Goal: Information Seeking & Learning: Learn about a topic

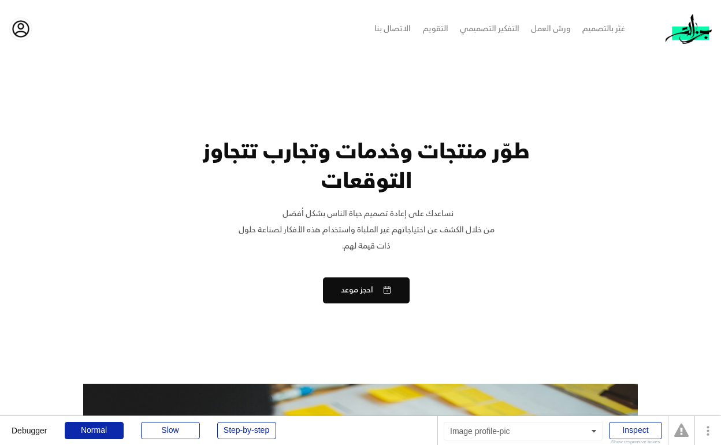
click at [14, 30] on img at bounding box center [20, 28] width 21 height 21
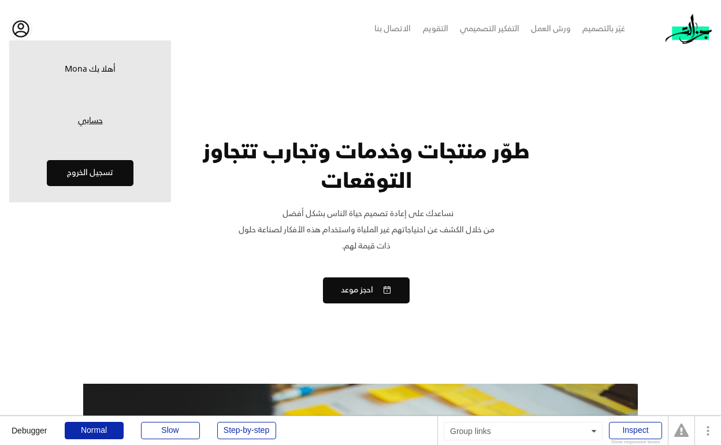
click at [85, 122] on link "حسابي" at bounding box center [90, 121] width 150 height 12
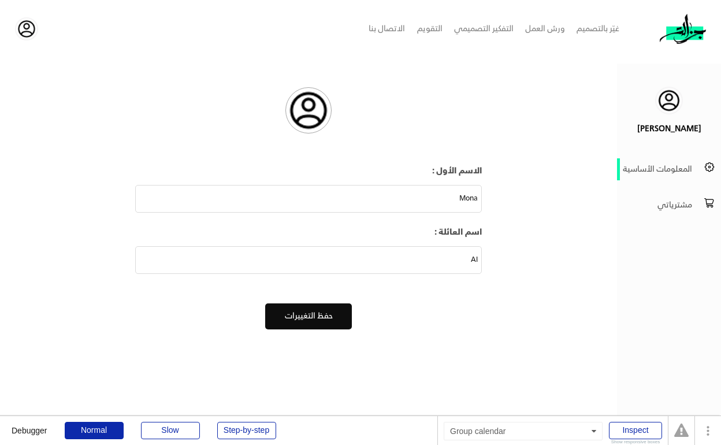
click at [659, 201] on div "مشترياتي" at bounding box center [656, 205] width 72 height 16
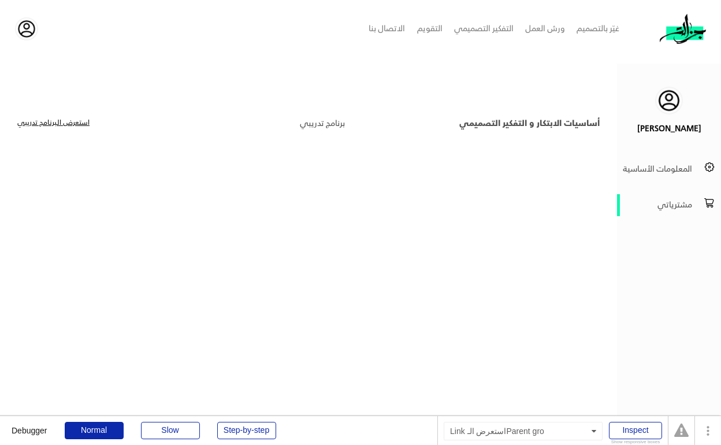
click at [72, 122] on link "استعرض الـبرنامج تدريبي" at bounding box center [53, 124] width 72 height 12
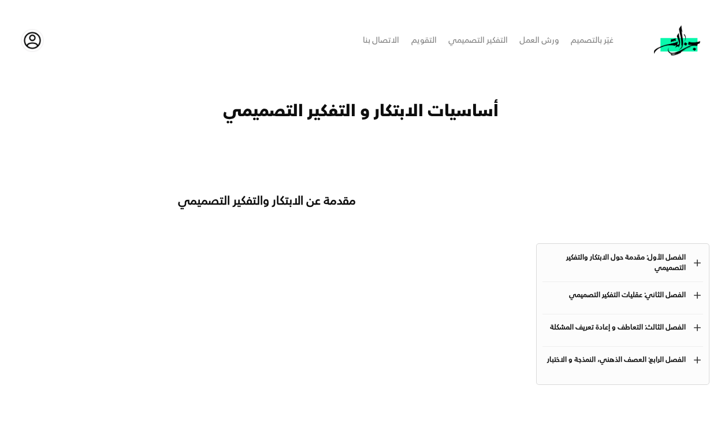
click at [658, 264] on div "الفصل الأول: مقدمة حول الابتكار والتفكير التصميمي" at bounding box center [614, 263] width 143 height 21
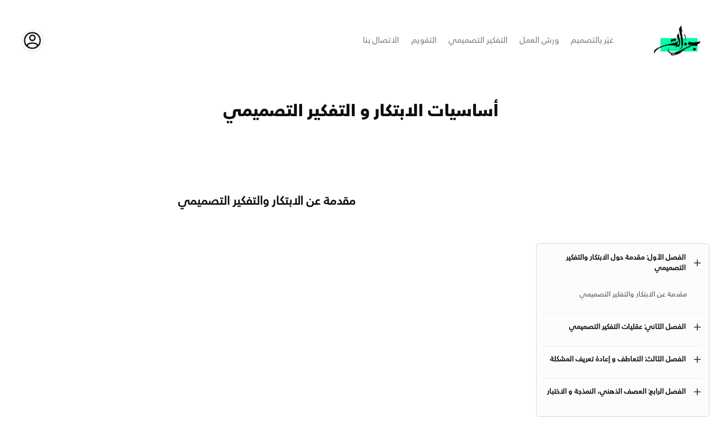
click at [640, 293] on div "مقدمة عن الابتكار والتفكير التصميمي" at bounding box center [615, 295] width 144 height 14
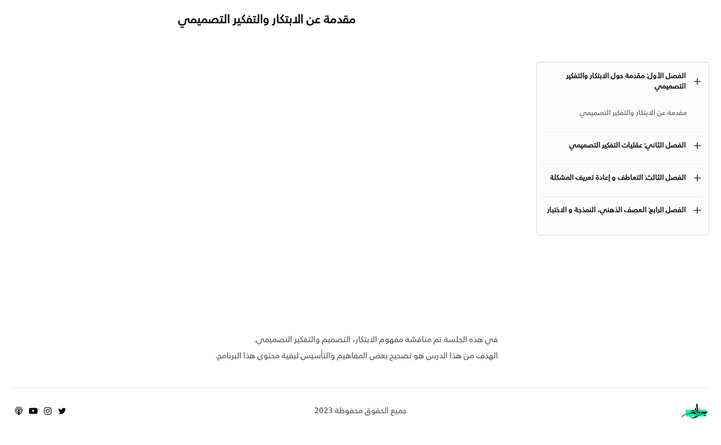
scroll to position [181, 0]
click at [645, 146] on div "الفصل الثاني: عقليات التفكير التصميمي" at bounding box center [614, 145] width 143 height 10
click at [632, 176] on div "عقليات التفكير التصميمي" at bounding box center [615, 177] width 144 height 14
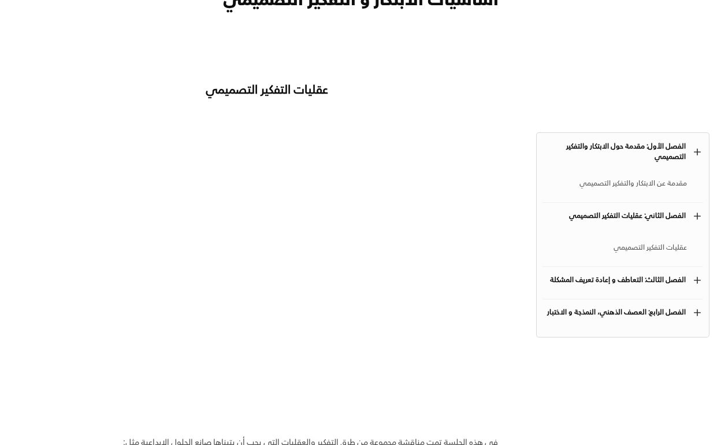
scroll to position [112, 0]
click at [648, 183] on div "مقدمة عن الابتكار والتفكير التصميمي" at bounding box center [615, 183] width 144 height 14
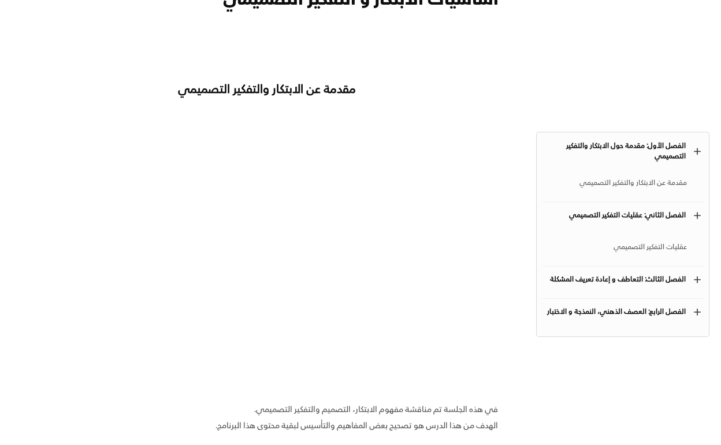
click at [645, 153] on div "الفصل الأول: مقدمة حول الابتكار والتفكير التصميمي" at bounding box center [614, 151] width 143 height 21
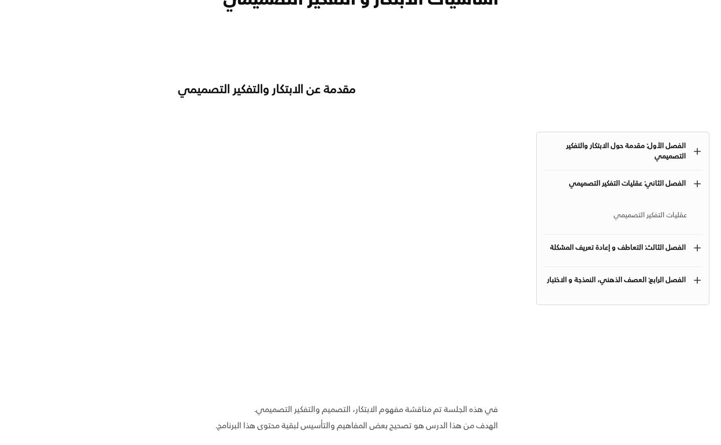
click at [639, 164] on div "add الفصل الأول: مقدمة حول الابتكار والتفكير التصميمي مقدمة عن الابتكار والتفكي…" at bounding box center [623, 154] width 161 height 32
click at [643, 151] on div "الفصل الأول: مقدمة حول الابتكار والتفكير التصميمي" at bounding box center [614, 151] width 143 height 21
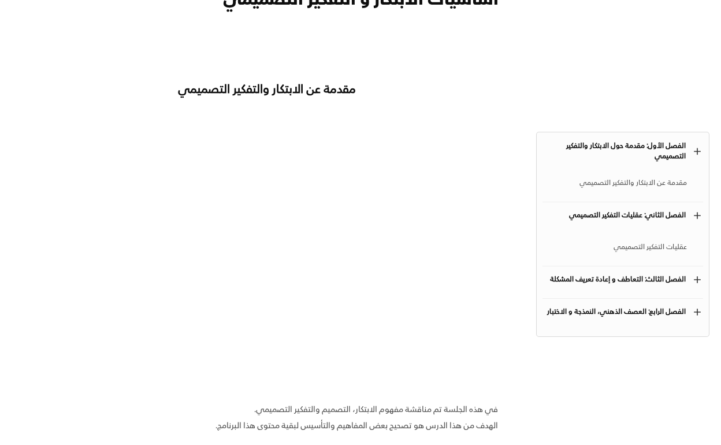
click at [626, 179] on div "مقدمة عن الابتكار والتفكير التصميمي" at bounding box center [615, 183] width 144 height 14
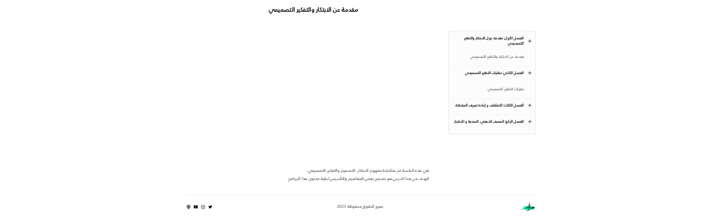
scroll to position [181, 0]
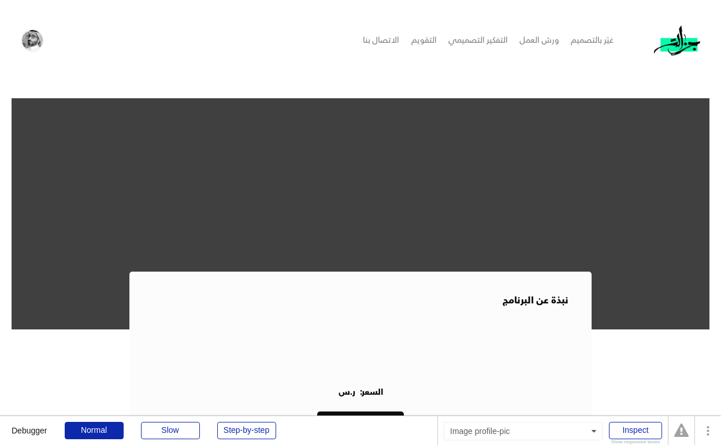
click at [37, 45] on img at bounding box center [32, 40] width 21 height 21
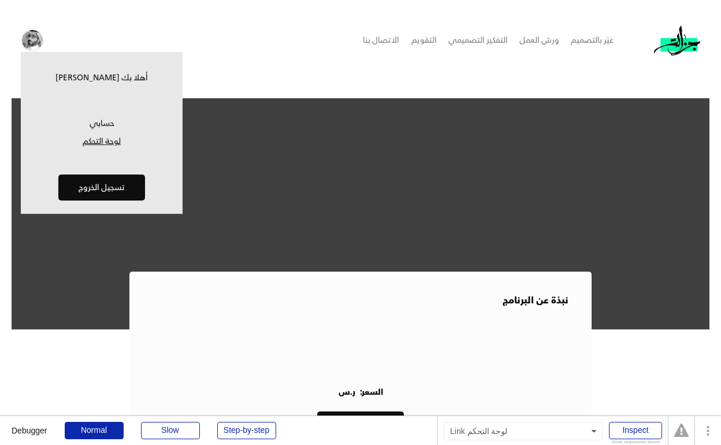
click at [95, 141] on link "لوحة التحكم" at bounding box center [102, 142] width 150 height 12
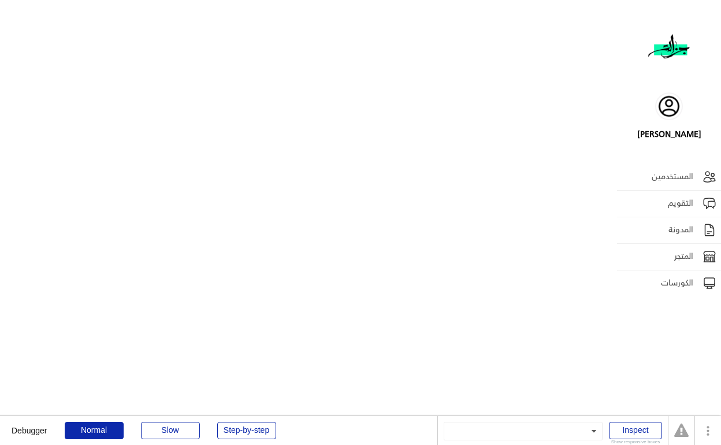
click at [680, 278] on div "الكورسات" at bounding box center [658, 283] width 72 height 16
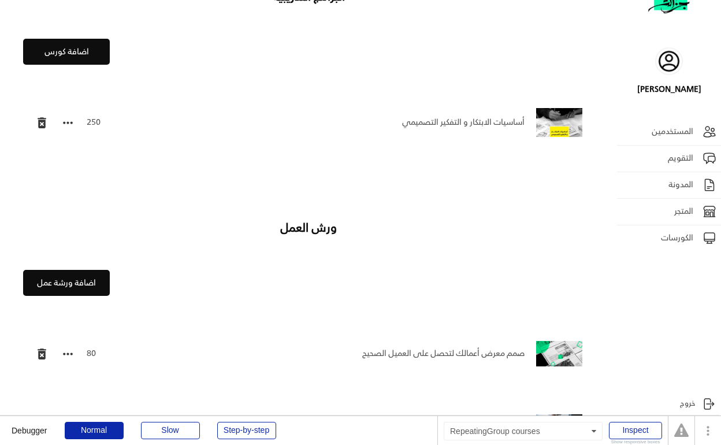
scroll to position [16, 0]
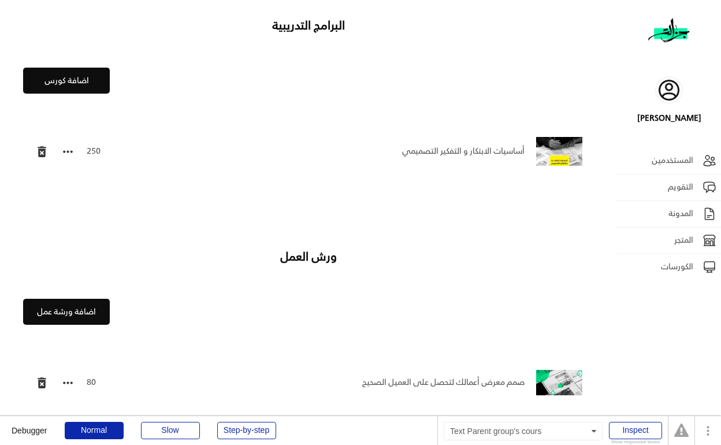
click at [498, 149] on div "أساسيات الابتكار و التفكير التصميمي" at bounding box center [318, 151] width 413 height 16
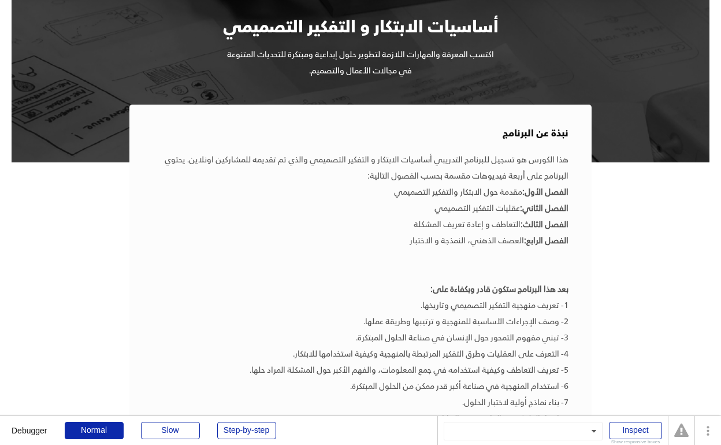
scroll to position [322, 0]
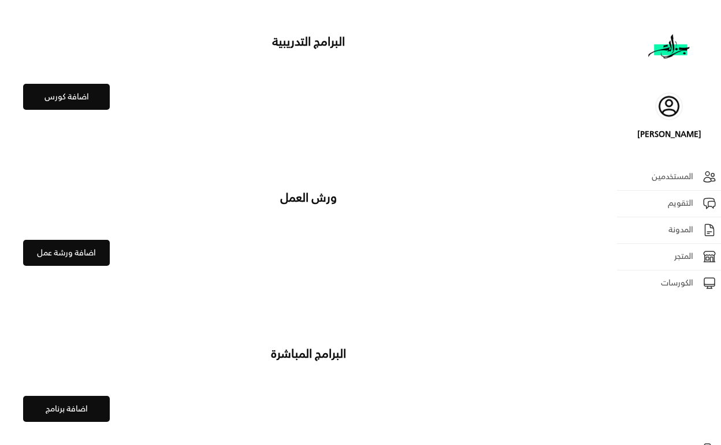
scroll to position [16, 0]
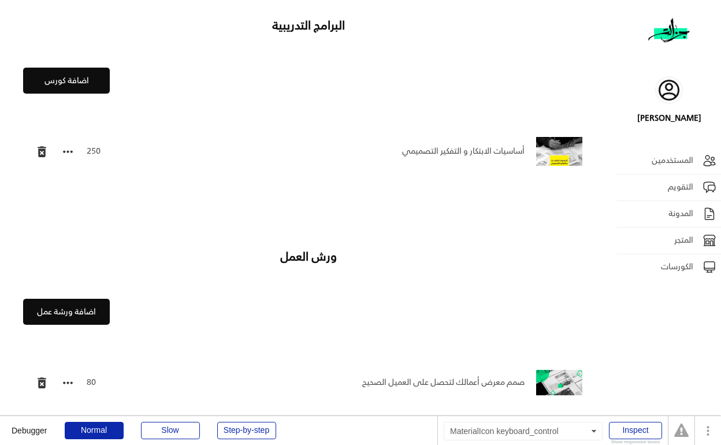
click at [65, 151] on text "keyboard_control" at bounding box center [68, 151] width 14 height 14
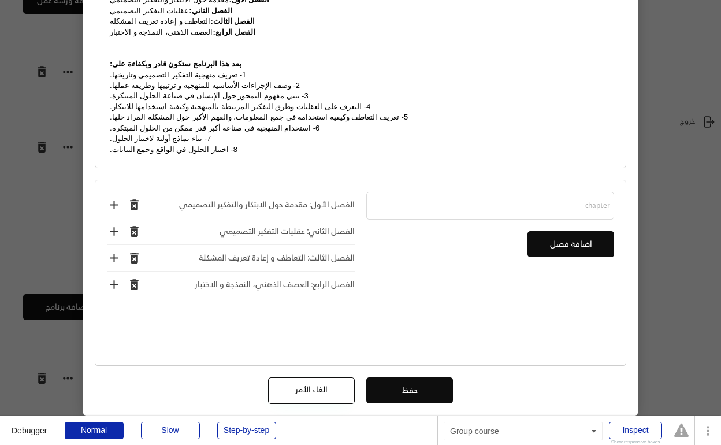
scroll to position [326, 0]
click at [288, 198] on div "الفصل الأول: مقدمة حول الابتكار والتفكير التصميمي" at bounding box center [250, 206] width 207 height 16
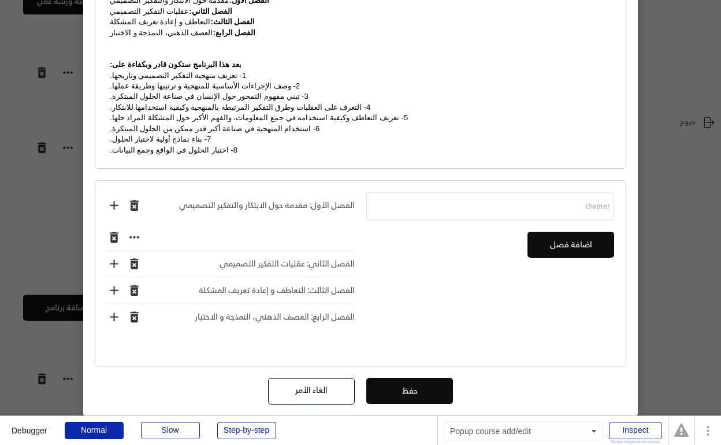
click at [288, 198] on div "الفصل الأول: مقدمة حول الابتكار والتفكير التصميمي" at bounding box center [250, 206] width 207 height 16
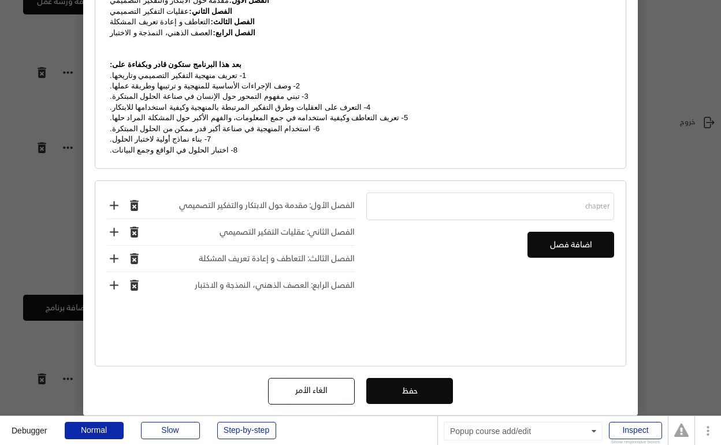
click at [288, 198] on div "الفصل الأول: مقدمة حول الابتكار والتفكير التصميمي" at bounding box center [250, 206] width 207 height 16
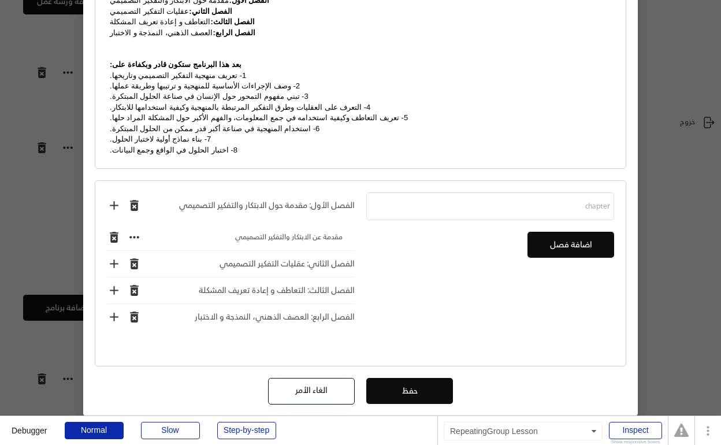
click at [288, 231] on div "مقدمة عن الابتكار والتفكير التصميمي" at bounding box center [244, 238] width 195 height 14
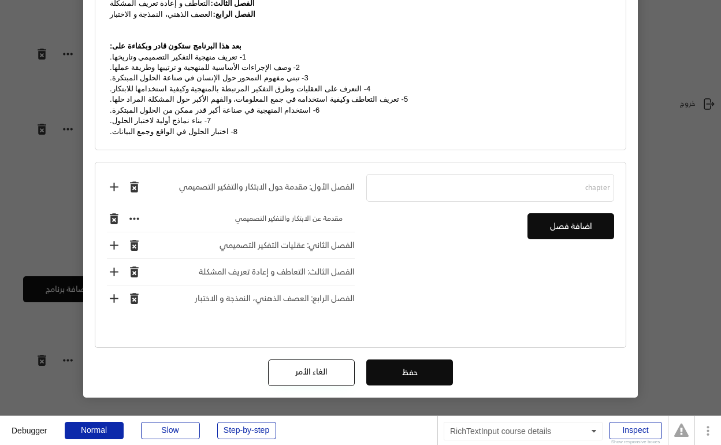
scroll to position [425, 0]
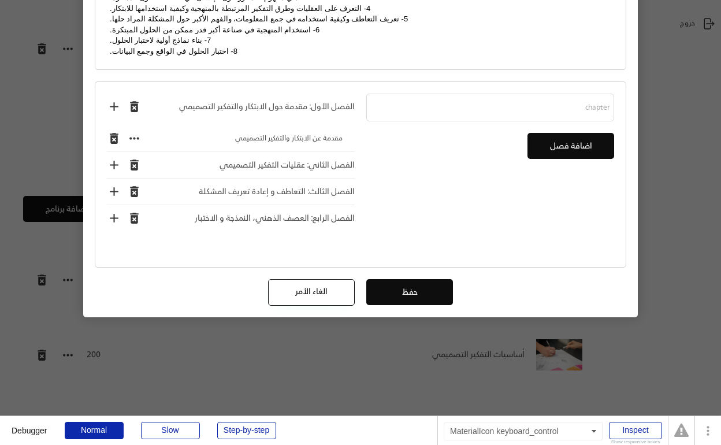
click at [136, 131] on text "keyboard_control" at bounding box center [134, 138] width 14 height 14
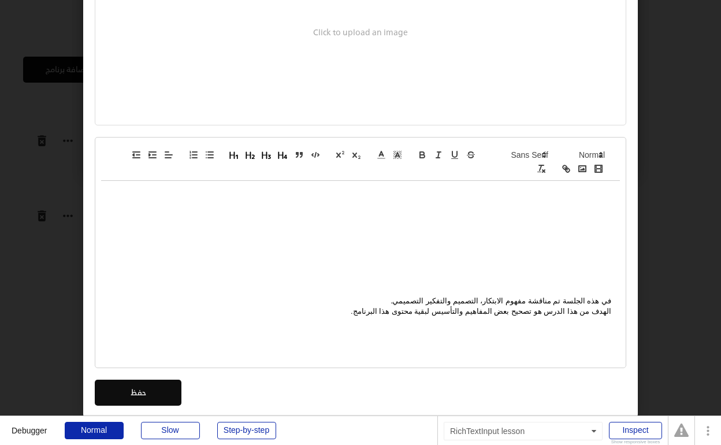
scroll to position [550, 0]
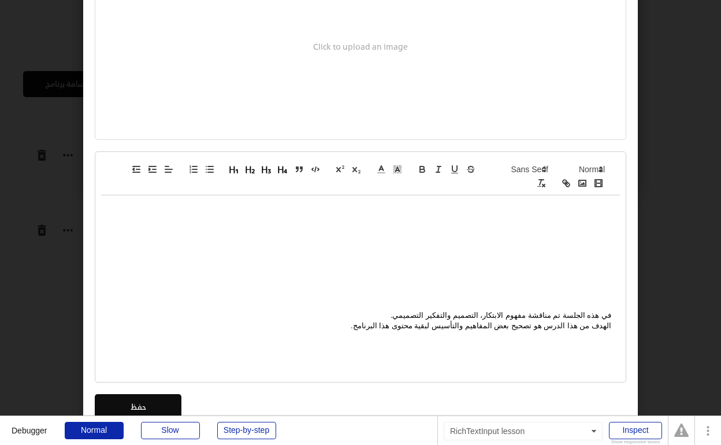
click at [451, 233] on div "في هذه الجلسة تم مناقشة مفهوم الابتكار، التصميم والتفكير التصميمي. الهدف من هذا…" at bounding box center [360, 272] width 519 height 154
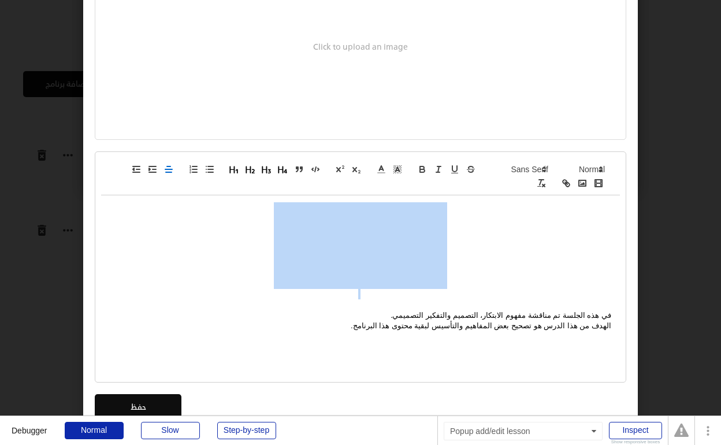
click at [451, 233] on div "في هذه الجلسة تم مناقشة مفهوم الابتكار، التصميم والتفكير التصميمي. الهدف من هذا…" at bounding box center [360, 272] width 519 height 154
click at [462, 236] on div "في هذه الجلسة تم مناقشة مفهوم الابتكار، التصميم والتفكير التصميمي. الهدف من هذا…" at bounding box center [360, 272] width 519 height 154
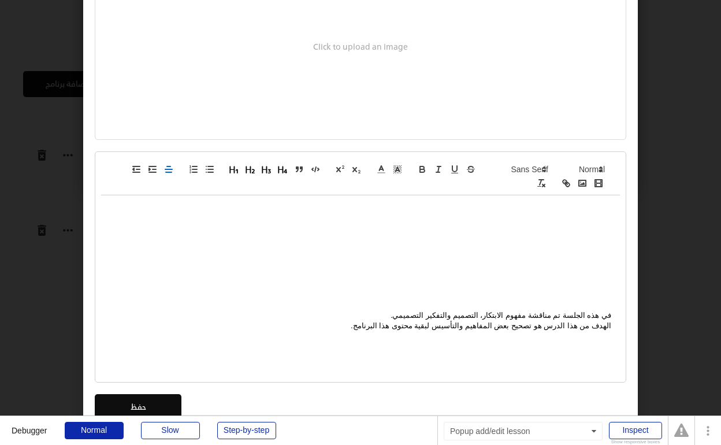
scroll to position [580, 0]
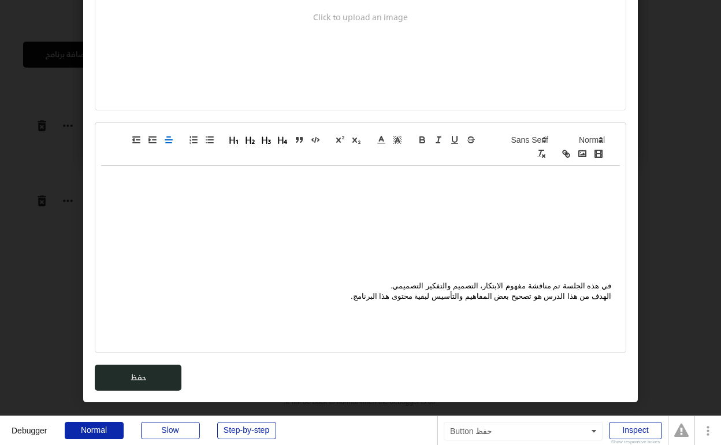
click at [162, 376] on button "حفظ" at bounding box center [138, 378] width 87 height 26
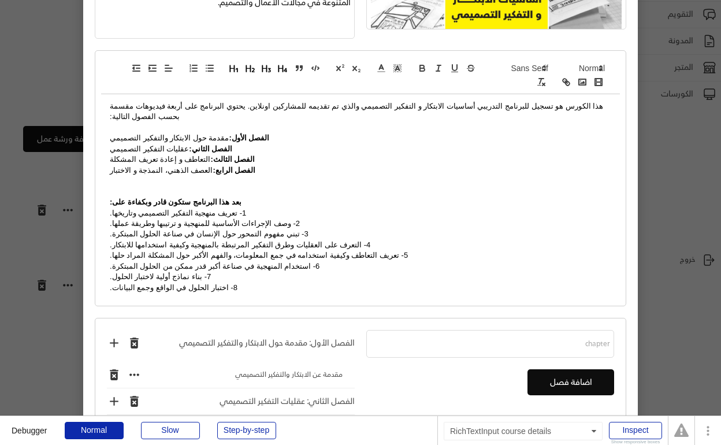
scroll to position [331, 0]
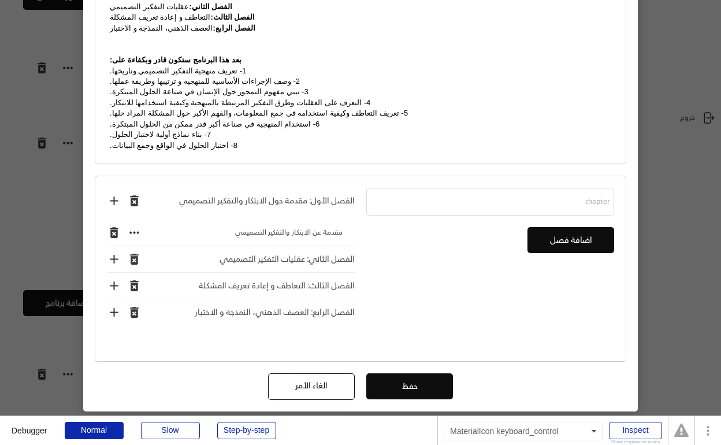
click at [139, 225] on text "keyboard_control" at bounding box center [134, 232] width 14 height 14
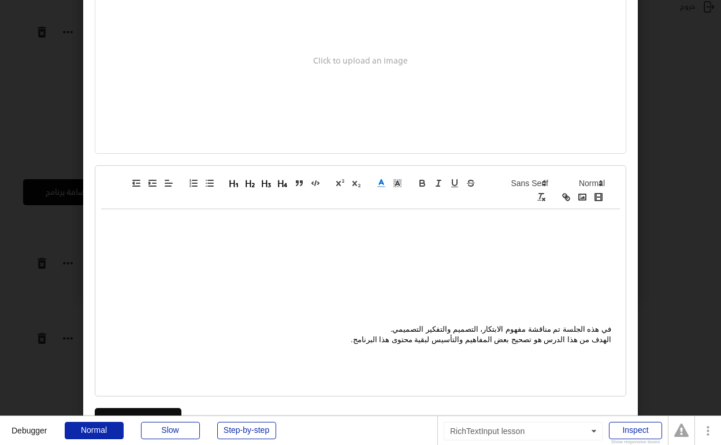
scroll to position [526, 0]
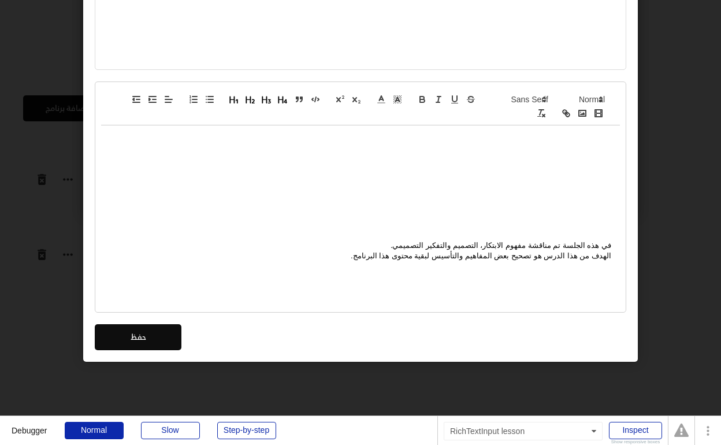
click at [261, 172] on div "في هذه الجلسة تم مناقشة مفهوم الابتكار، التصميم والتفكير التصميمي. الهدف من هذا…" at bounding box center [360, 202] width 519 height 154
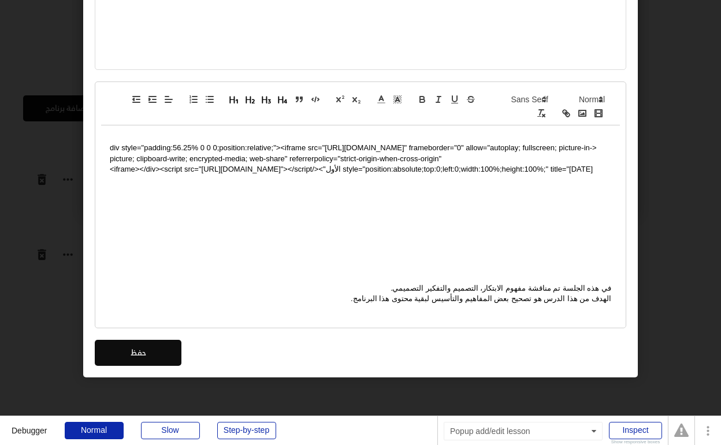
click at [277, 155] on p "<div style="padding:56.25% 0 0 0;position:relative;"><iframe src="https://playe…" at bounding box center [361, 159] width 502 height 32
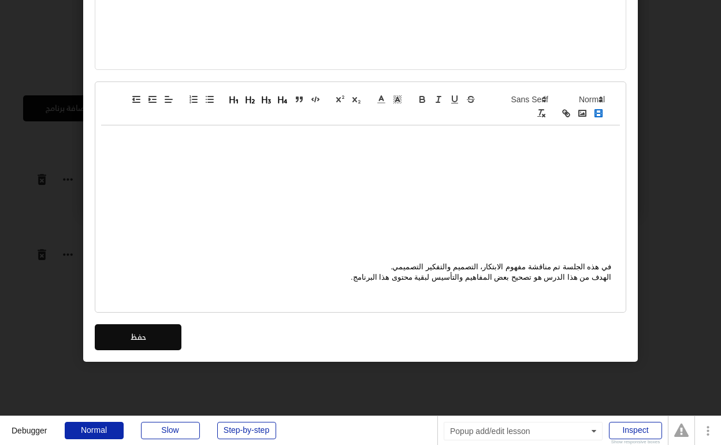
click at [599, 112] on icon "button" at bounding box center [598, 113] width 10 height 10
paste input "<div style="padding:56.25% 0 0 0;position:relative;"><iframe src="https://playe…"
click at [268, 170] on link at bounding box center [264, 169] width 27 height 9
click at [595, 117] on rect "button" at bounding box center [598, 113] width 7 height 7
paste input "https://vimeo.com/892875785?share=copy#t=6"
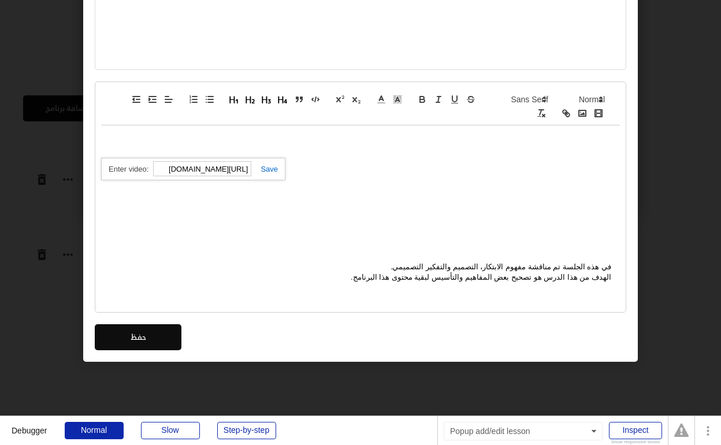
type input "https://vimeo.com/892875785?share=copy#t=6"
click at [264, 170] on link at bounding box center [264, 169] width 27 height 9
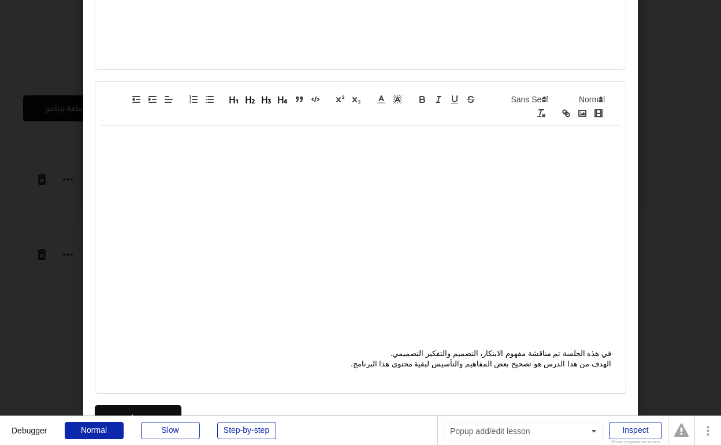
click at [454, 280] on div "في هذه الجلسة تم مناقشة مفهوم الابتكار، التصميم والتفكير التصميمي. الهدف من هذا…" at bounding box center [360, 256] width 519 height 262
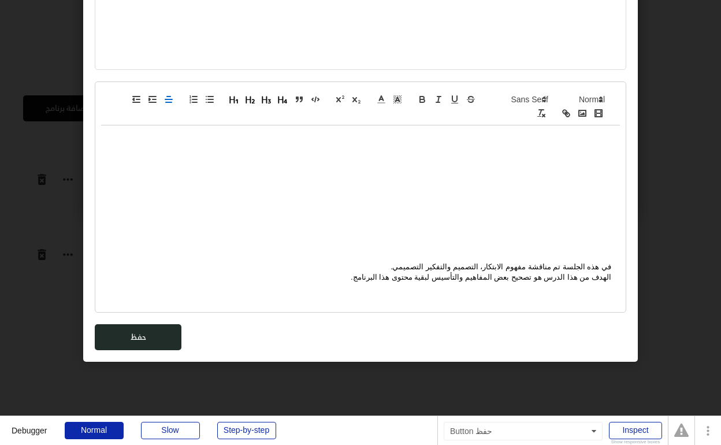
click at [159, 335] on button "حفظ" at bounding box center [138, 337] width 87 height 26
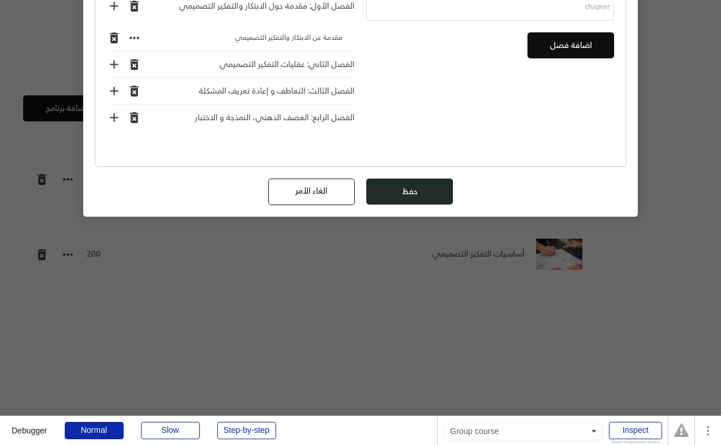
click at [398, 179] on button "حفظ" at bounding box center [409, 192] width 87 height 26
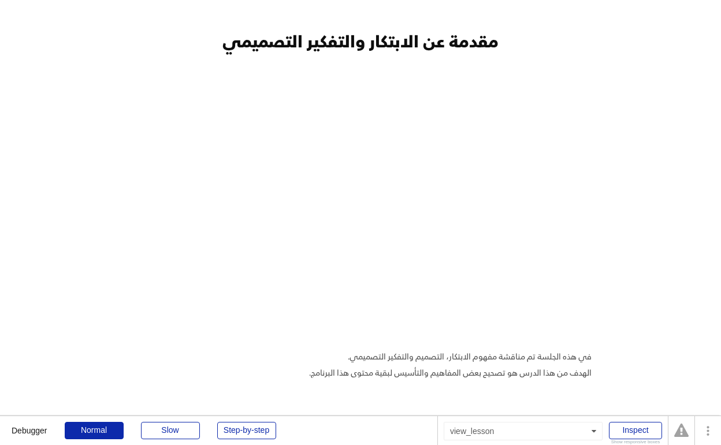
scroll to position [8, 0]
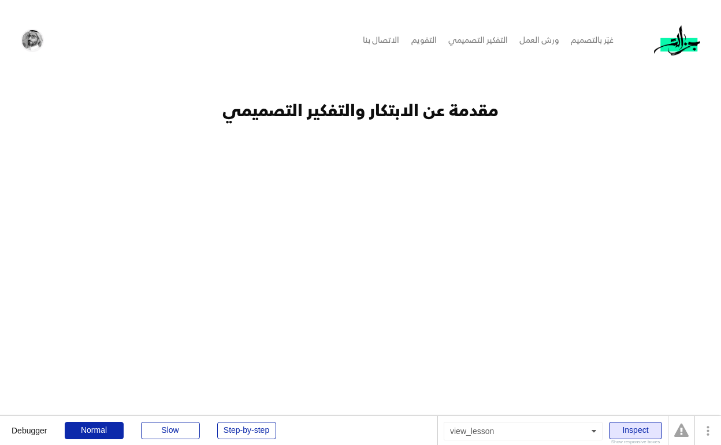
click at [632, 427] on div "Inspect" at bounding box center [635, 430] width 53 height 17
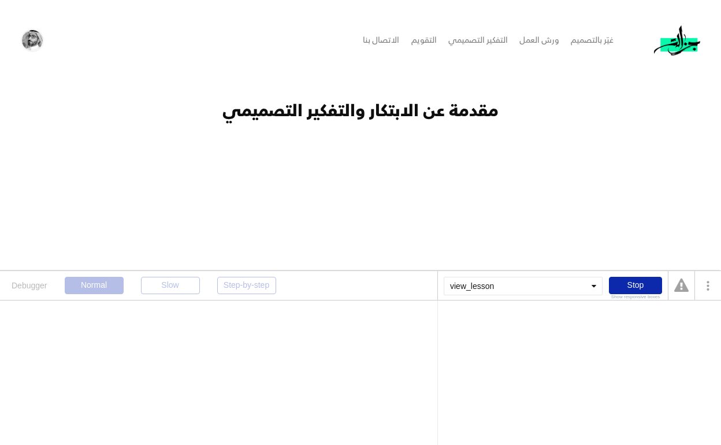
click at [499, 285] on div "view_lesson" at bounding box center [523, 286] width 159 height 18
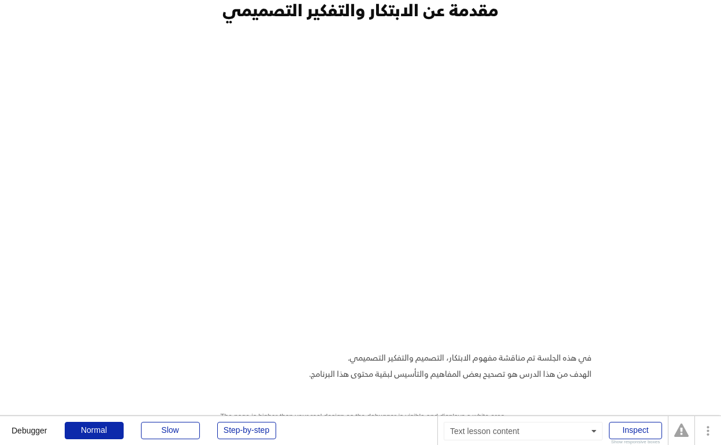
scroll to position [97, 0]
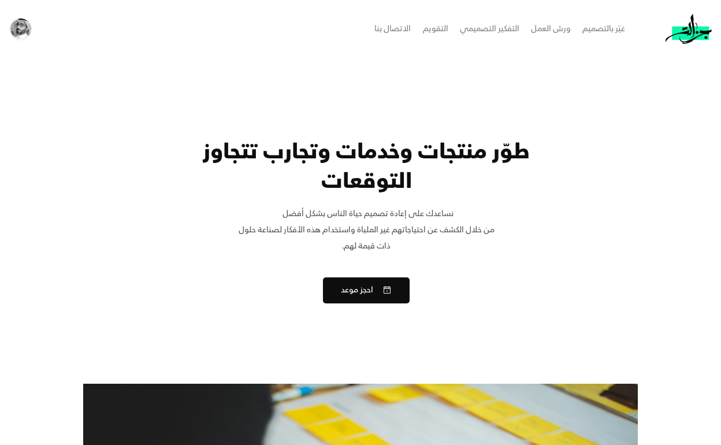
click at [27, 29] on img at bounding box center [20, 28] width 21 height 21
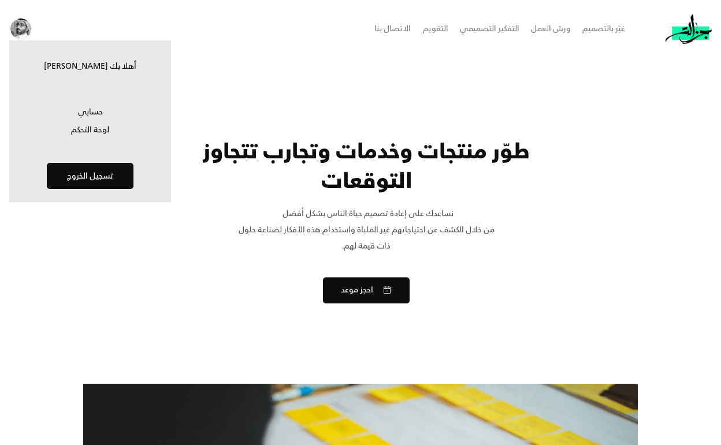
click at [283, 53] on div "غيّر بالتصميم ورش العمل التفكير التصميمي التقويم الاتصال بنا تسجيل الدخول" at bounding box center [360, 29] width 721 height 58
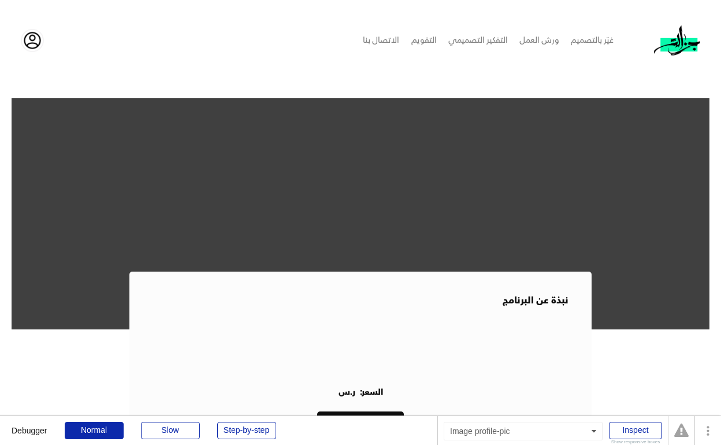
click at [35, 41] on img at bounding box center [32, 40] width 21 height 21
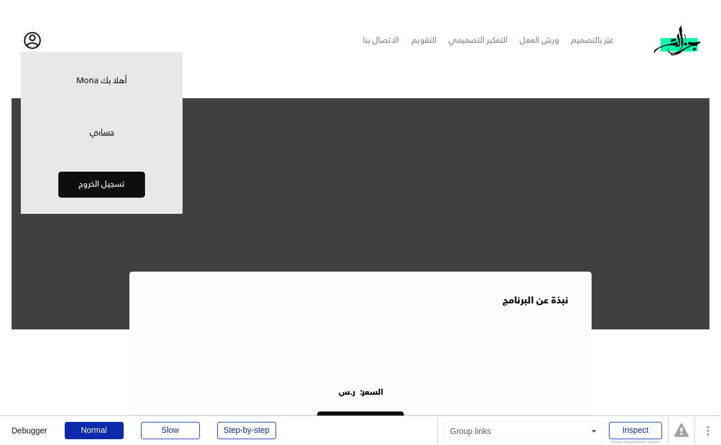
click at [96, 129] on link "حسابي" at bounding box center [102, 133] width 150 height 12
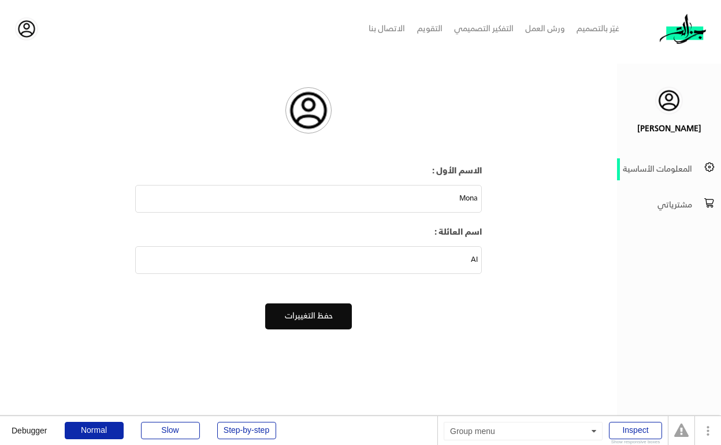
click at [666, 205] on div "مشترياتي" at bounding box center [656, 205] width 72 height 16
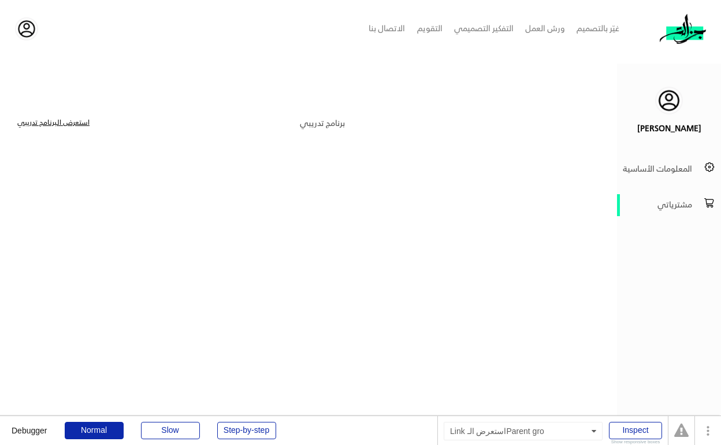
click at [70, 123] on link "استعرض الـبرنامج تدريبي" at bounding box center [53, 124] width 72 height 12
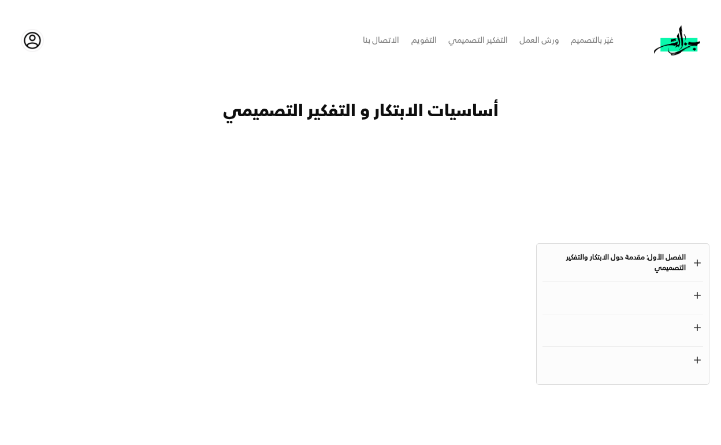
click at [632, 260] on div "الفصل الأول: مقدمة حول الابتكار والتفكير التصميمي" at bounding box center [614, 263] width 143 height 21
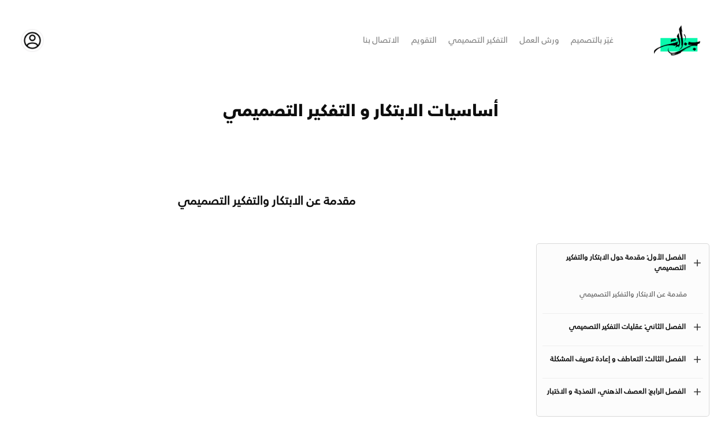
click at [651, 290] on div "مقدمة عن الابتكار والتفكير التصميمي" at bounding box center [615, 295] width 144 height 14
click at [638, 294] on div "مقدمة عن الابتكار والتفكير التصميمي" at bounding box center [615, 295] width 144 height 14
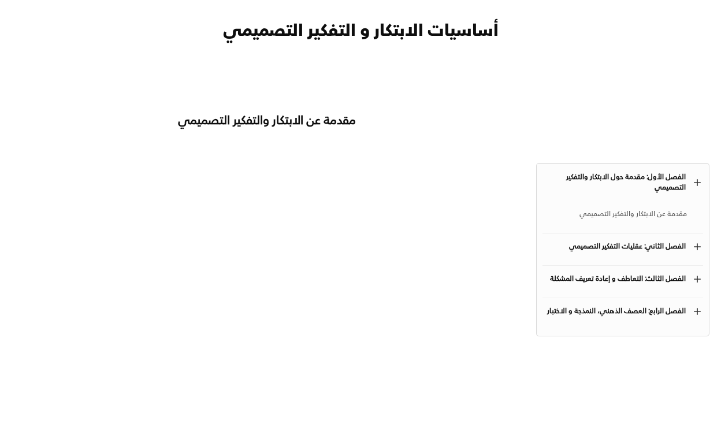
scroll to position [79, 0]
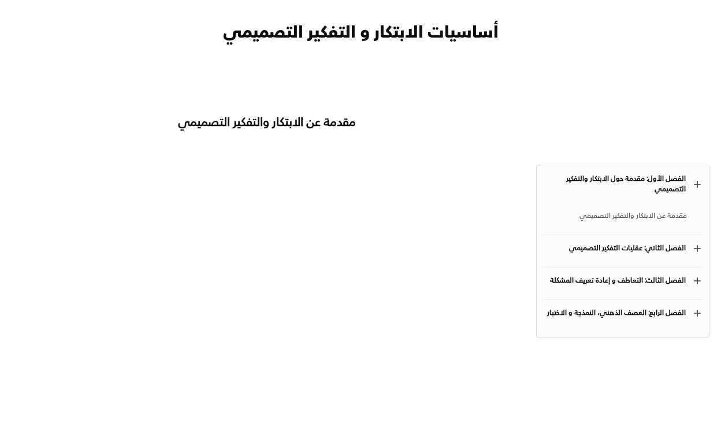
click at [600, 214] on div "مقدمة عن الابتكار والتفكير التصميمي" at bounding box center [615, 216] width 144 height 14
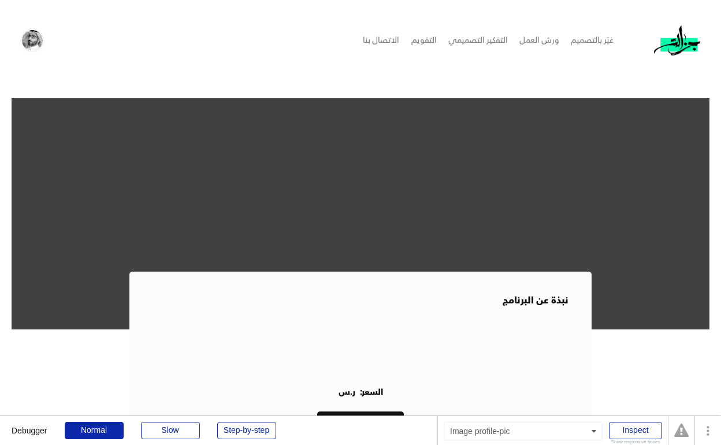
click at [33, 38] on img at bounding box center [32, 40] width 21 height 21
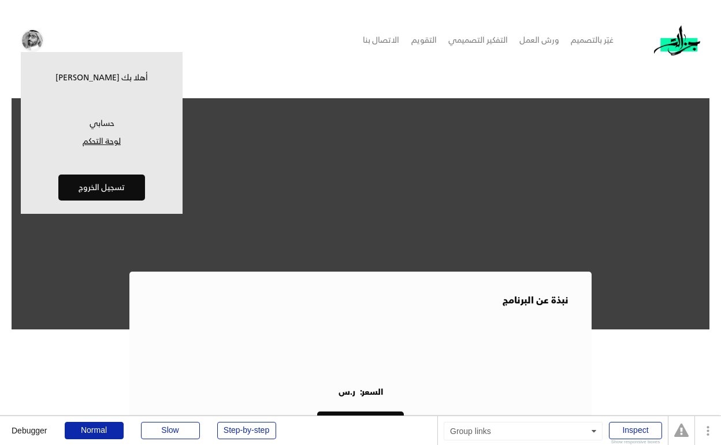
click at [106, 145] on link "لوحة التحكم" at bounding box center [102, 142] width 150 height 12
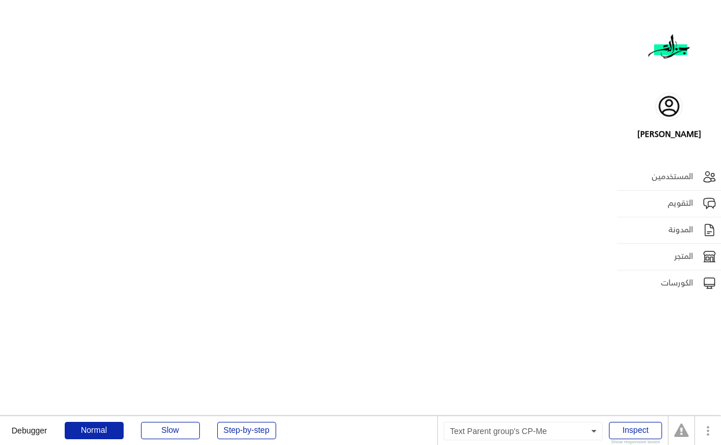
click at [688, 280] on div "الكورسات" at bounding box center [658, 283] width 72 height 16
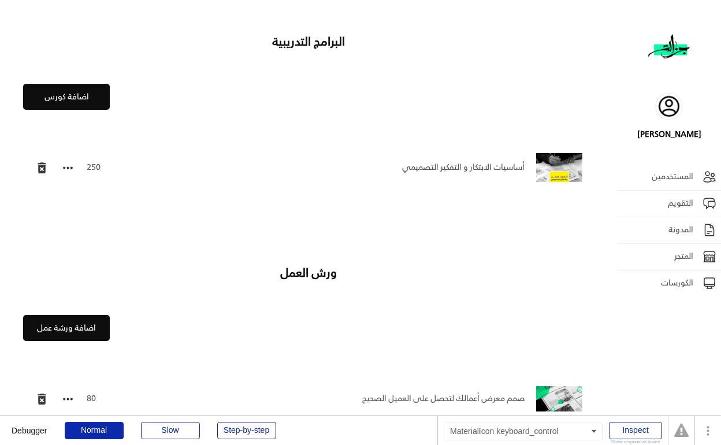
click at [70, 169] on text "keyboard_control" at bounding box center [68, 168] width 14 height 14
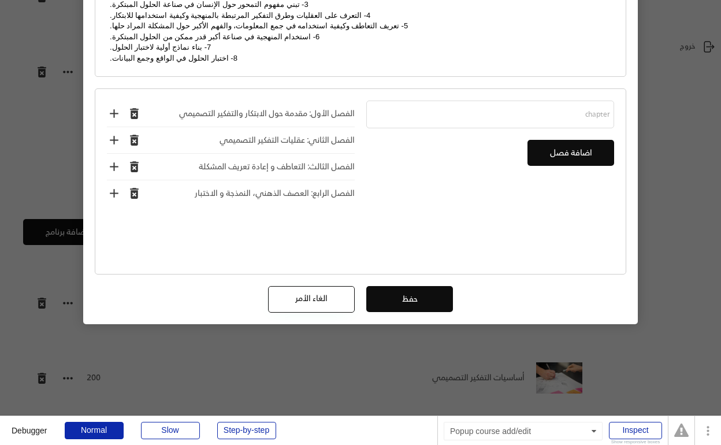
scroll to position [348, 0]
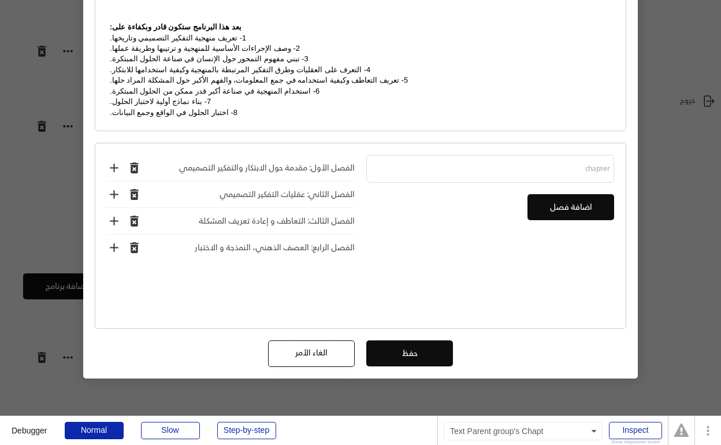
click at [213, 160] on div "الفصل الأول: مقدمة حول الابتكار والتفكير التصميمي" at bounding box center [250, 168] width 207 height 16
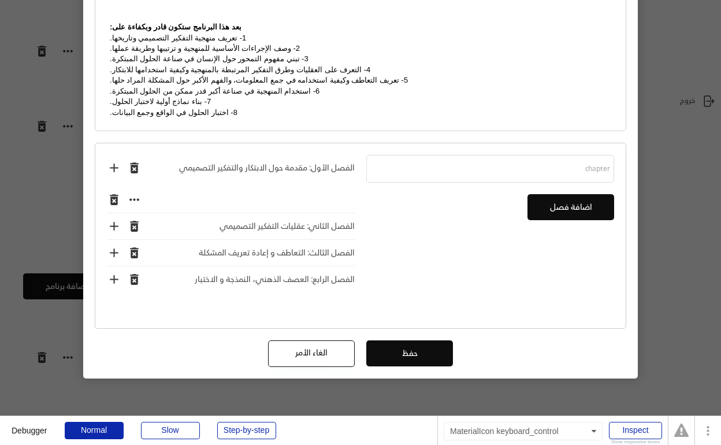
click at [135, 192] on text "keyboard_control" at bounding box center [134, 199] width 14 height 14
type input "مقدمة عن الابتكار والتفكير التصميمي"
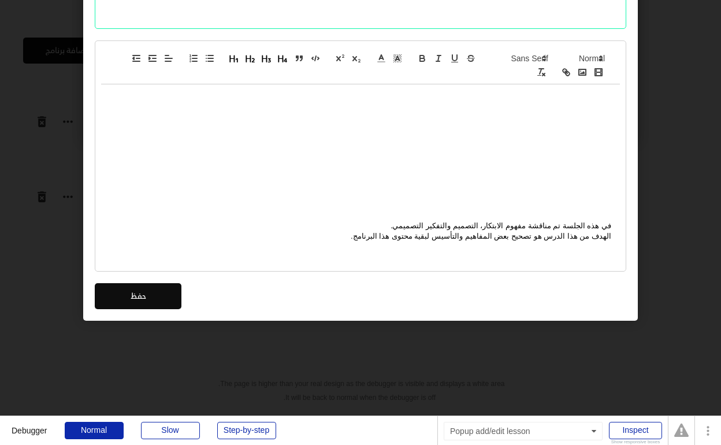
scroll to position [584, 0]
click at [421, 109] on div "في هذه الجلسة تم مناقشة مفهوم الابتكار، التصميم والتفكير التصميمي. الهدف من هذا…" at bounding box center [360, 171] width 519 height 175
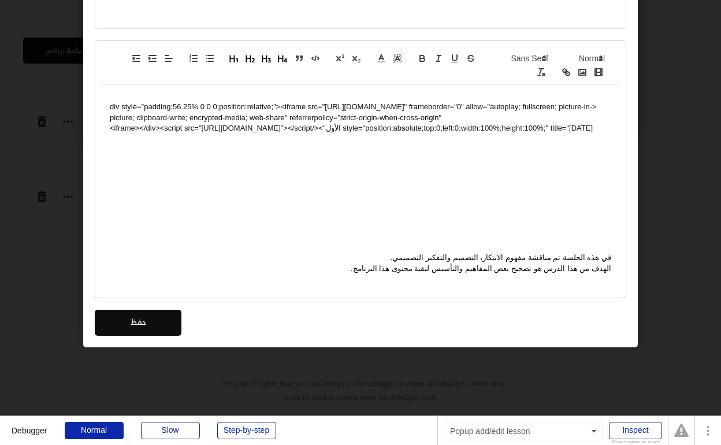
click at [437, 177] on div "<div style="padding:56.25% 0 0 0;position:relative;"><iframe src="https://playe…" at bounding box center [360, 187] width 519 height 207
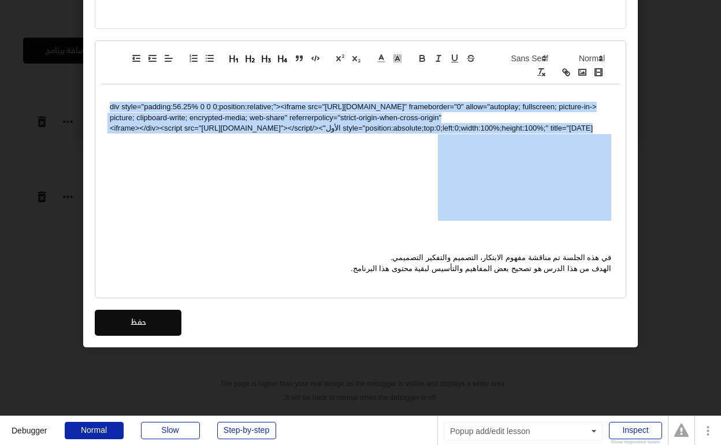
click at [437, 177] on div "<div style="padding:56.25% 0 0 0;position:relative;"><iframe src="https://playe…" at bounding box center [360, 187] width 519 height 207
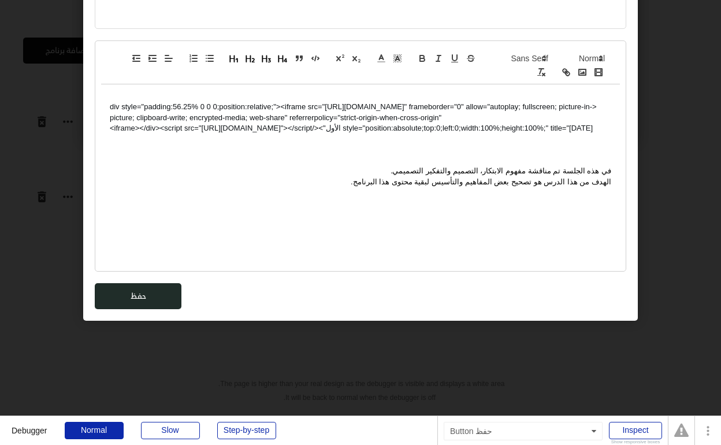
click at [162, 292] on button "حفظ" at bounding box center [138, 296] width 87 height 26
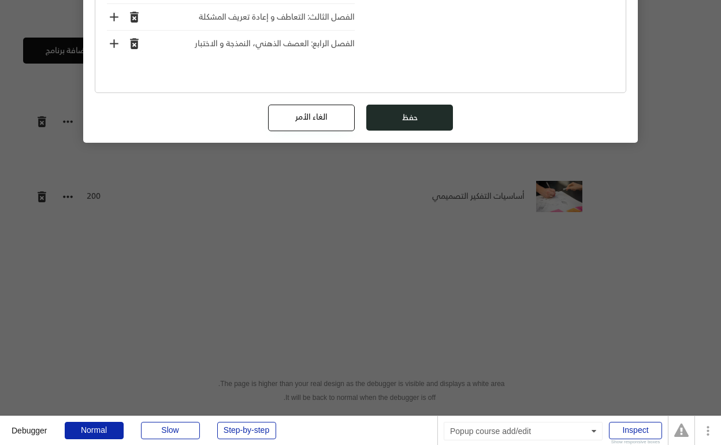
click at [411, 105] on button "حفظ" at bounding box center [409, 118] width 87 height 26
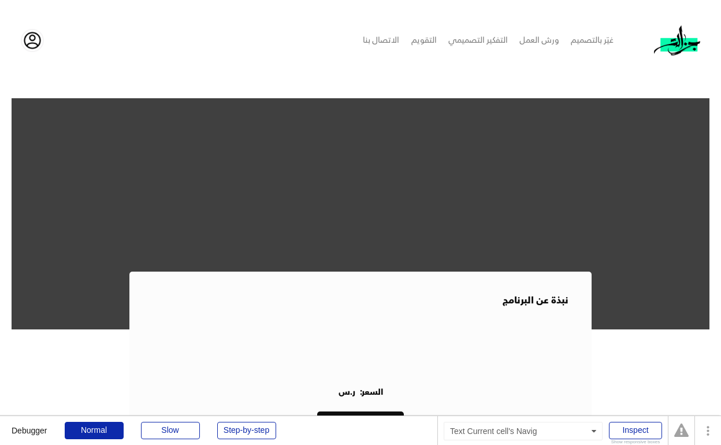
click at [472, 43] on div "التفكير التصميمي" at bounding box center [478, 40] width 60 height 16
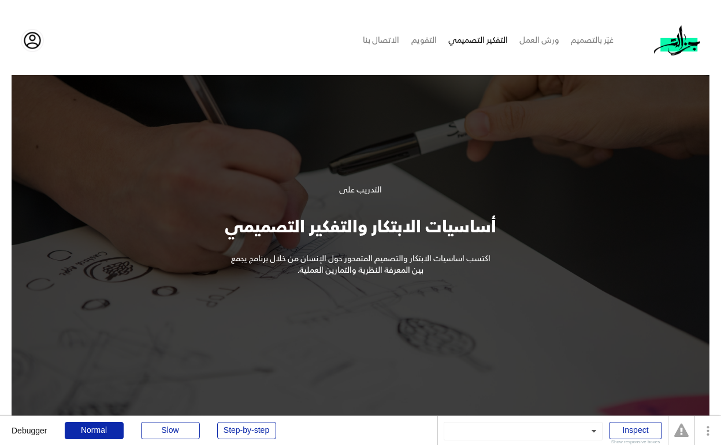
click at [535, 38] on div "ورش العمل" at bounding box center [539, 40] width 40 height 16
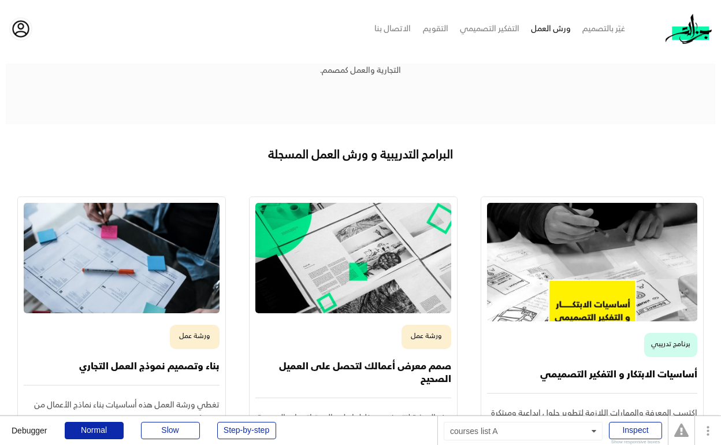
scroll to position [168, 0]
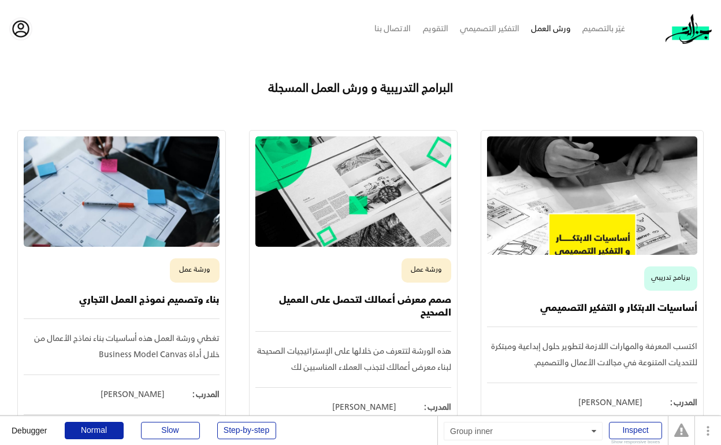
click at [570, 235] on img at bounding box center [592, 195] width 210 height 118
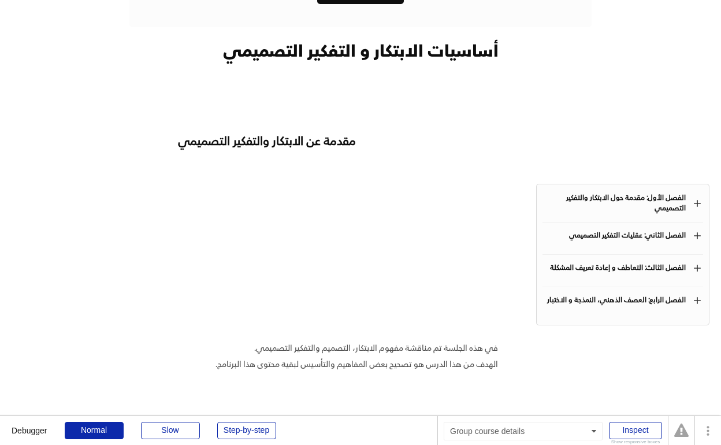
scroll to position [777, 0]
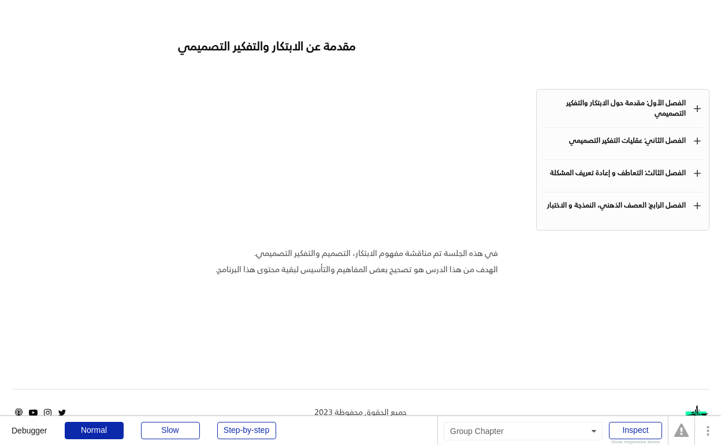
click at [612, 119] on div "الفصل الأول: مقدمة حول الابتكار والتفكير التصميمي" at bounding box center [614, 108] width 143 height 21
click at [612, 147] on div "مقدمة عن الابتكار والتفكير التصميمي" at bounding box center [615, 140] width 144 height 14
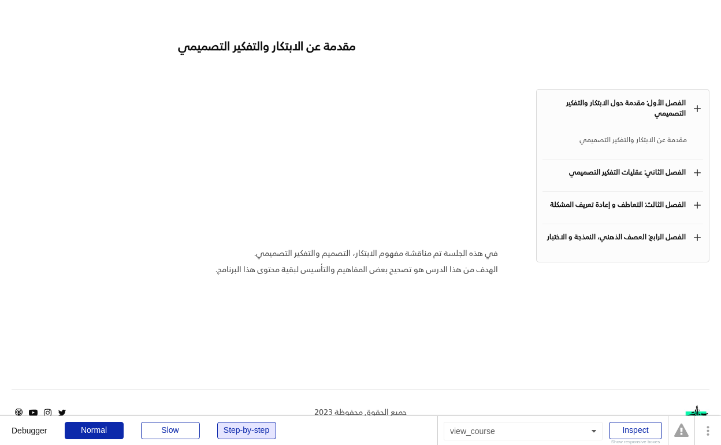
click at [234, 432] on div "Step-by-step" at bounding box center [246, 430] width 59 height 17
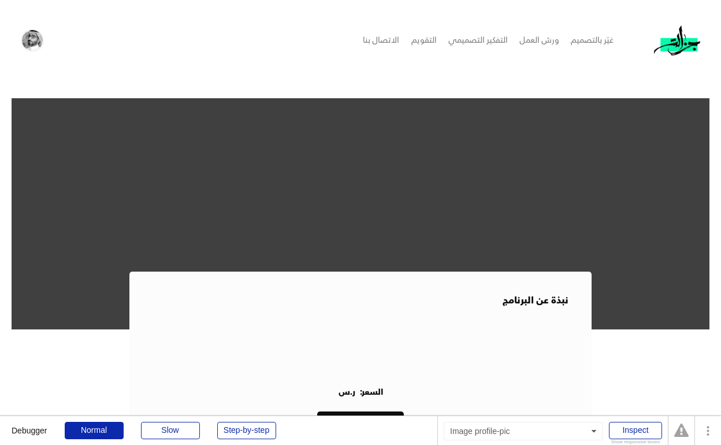
click at [29, 37] on img at bounding box center [32, 40] width 21 height 21
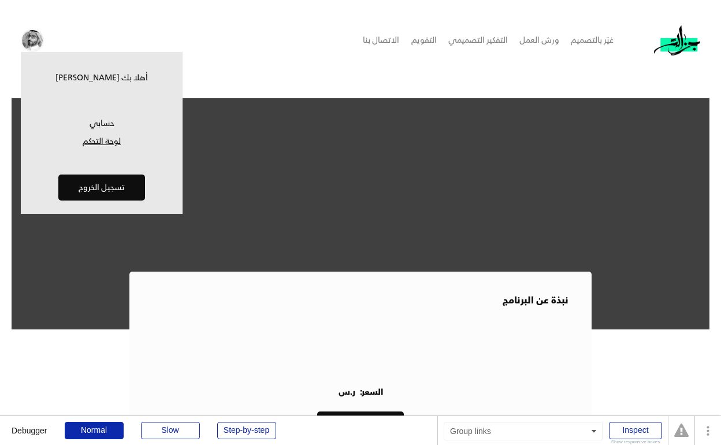
click at [106, 140] on link "لوحة التحكم" at bounding box center [102, 142] width 150 height 12
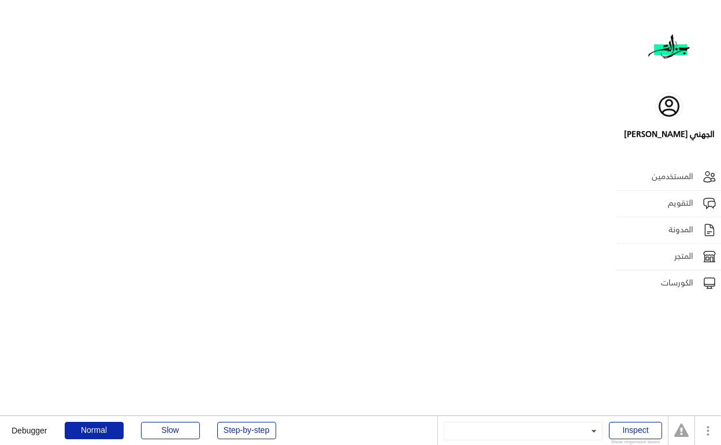
click at [673, 278] on div "الكورسات" at bounding box center [658, 283] width 72 height 16
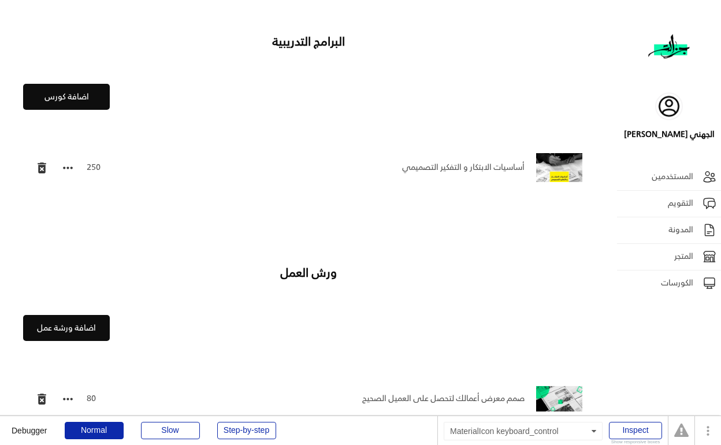
click at [69, 169] on text "keyboard_control" at bounding box center [68, 168] width 14 height 14
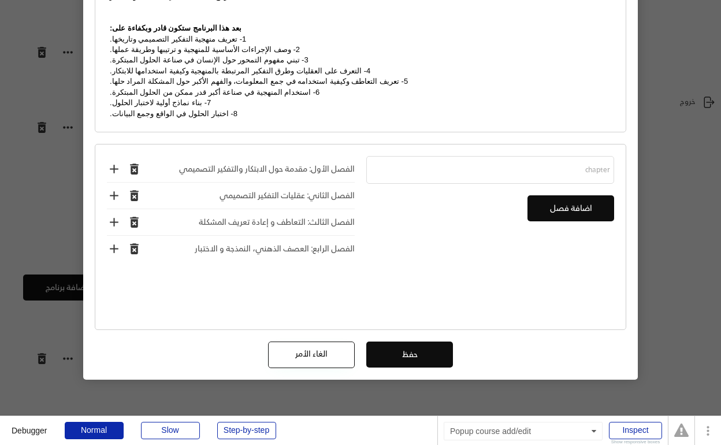
scroll to position [320, 0]
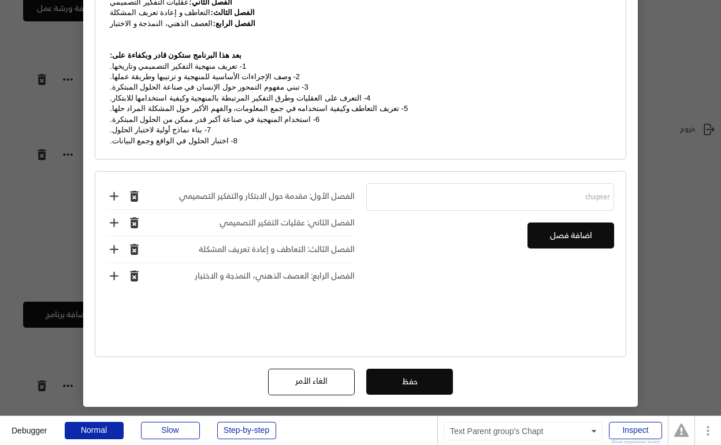
click at [177, 188] on div "الفصل الأول: مقدمة حول الابتكار والتفكير التصميمي" at bounding box center [250, 196] width 207 height 16
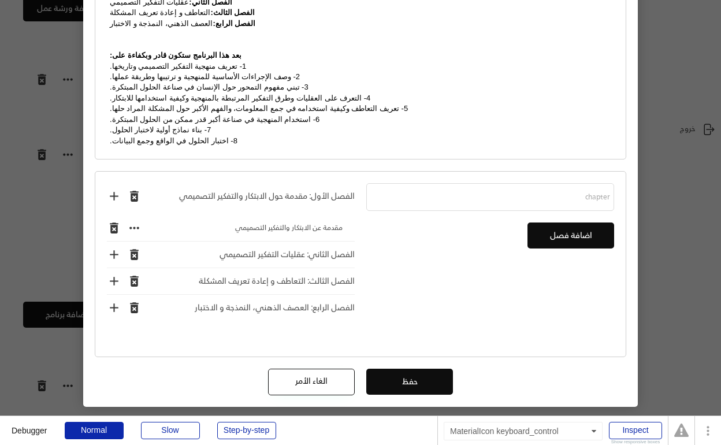
click at [133, 221] on text "keyboard_control" at bounding box center [134, 228] width 14 height 14
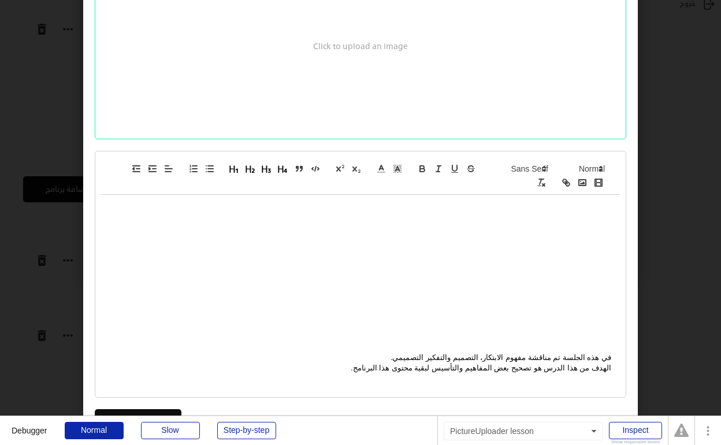
scroll to position [456, 0]
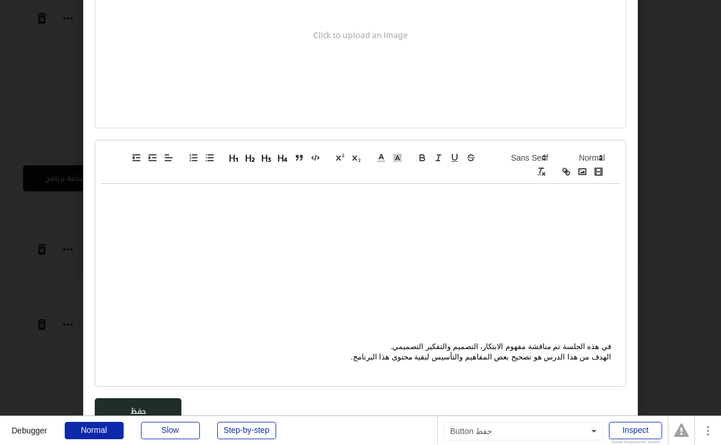
click at [156, 400] on button "حفظ" at bounding box center [138, 411] width 87 height 26
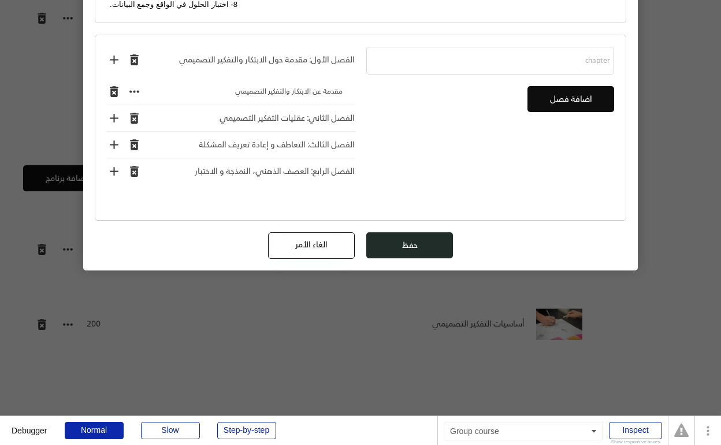
click at [422, 232] on button "حفظ" at bounding box center [409, 245] width 87 height 26
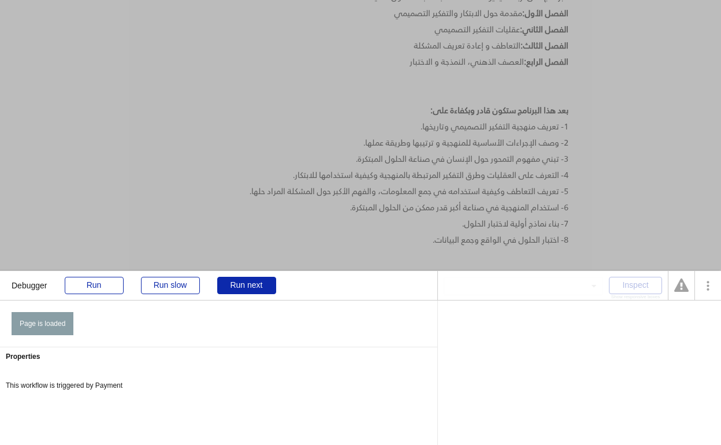
scroll to position [362, 0]
click at [235, 283] on div "Run next" at bounding box center [246, 285] width 59 height 17
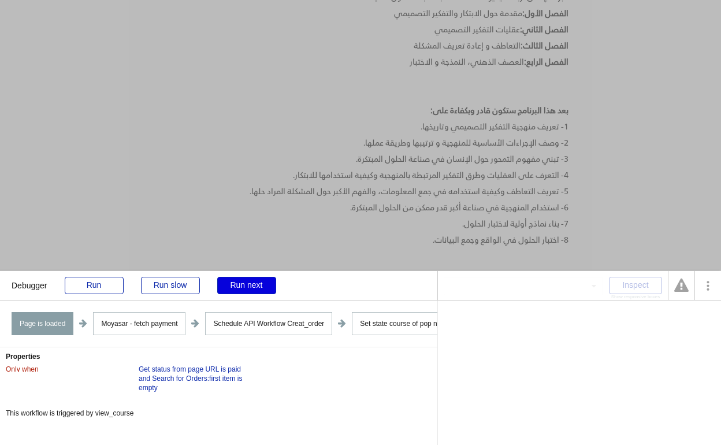
click at [235, 283] on div "Run next" at bounding box center [246, 285] width 59 height 17
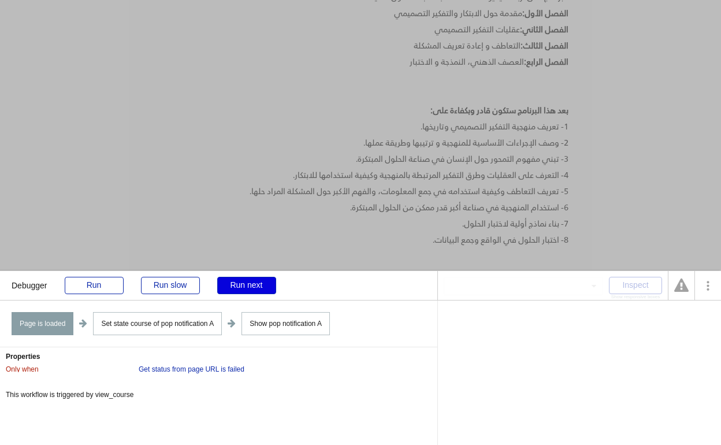
click at [235, 283] on div "Run next" at bounding box center [246, 285] width 59 height 17
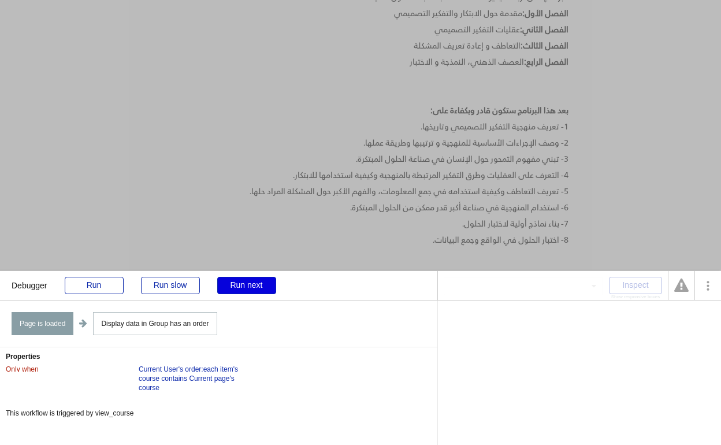
click at [235, 283] on div "Run next" at bounding box center [246, 285] width 59 height 17
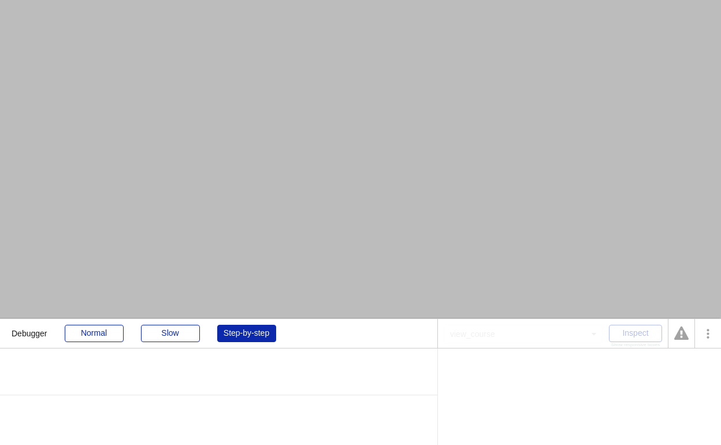
scroll to position [150, 0]
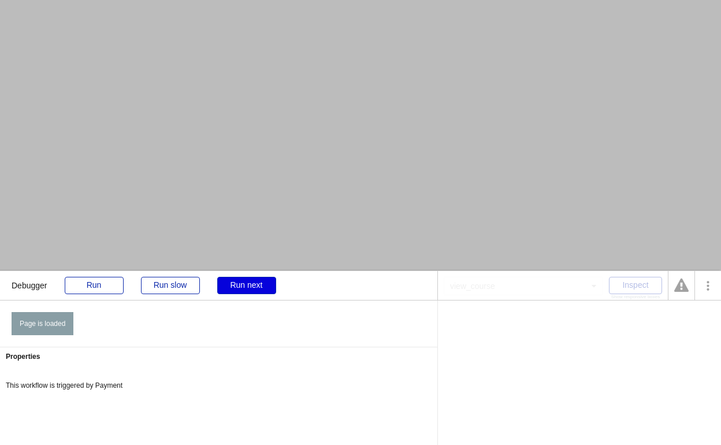
click at [262, 285] on div "Run next" at bounding box center [246, 285] width 59 height 17
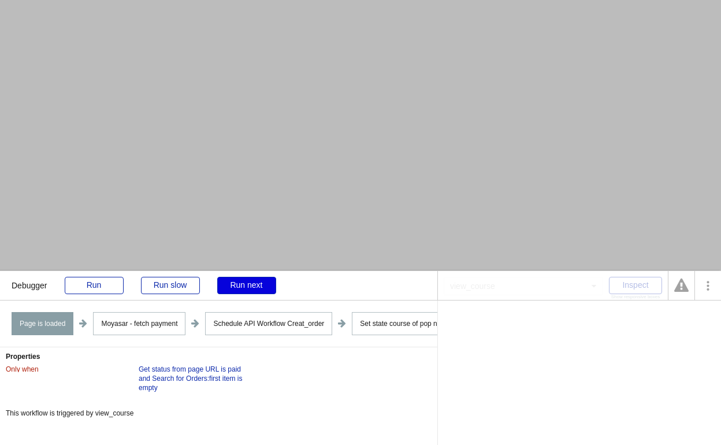
click at [262, 285] on div "Run next" at bounding box center [246, 285] width 59 height 17
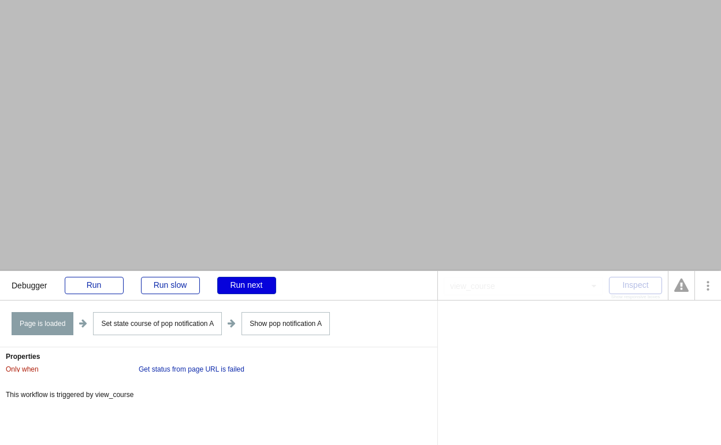
click at [262, 285] on div "Run next" at bounding box center [246, 285] width 59 height 17
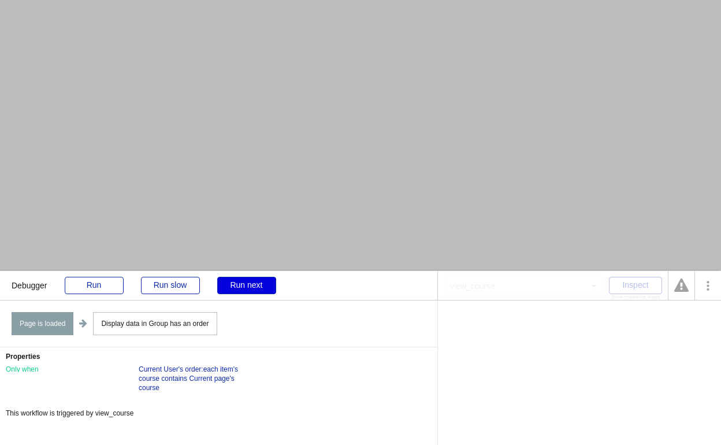
click at [262, 285] on div "Run next" at bounding box center [246, 285] width 59 height 17
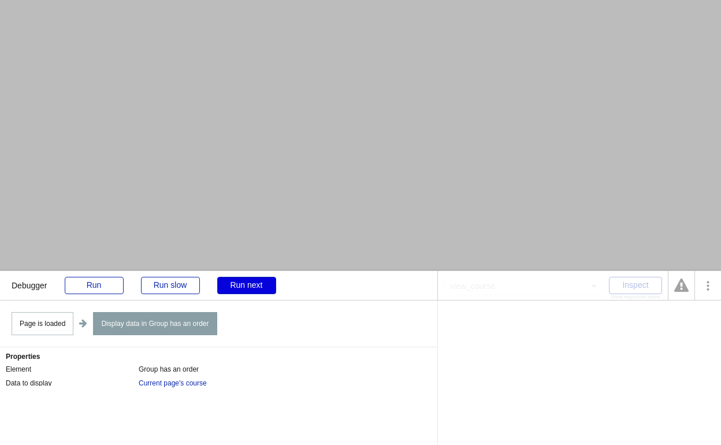
click at [262, 285] on div "Run next" at bounding box center [246, 285] width 59 height 17
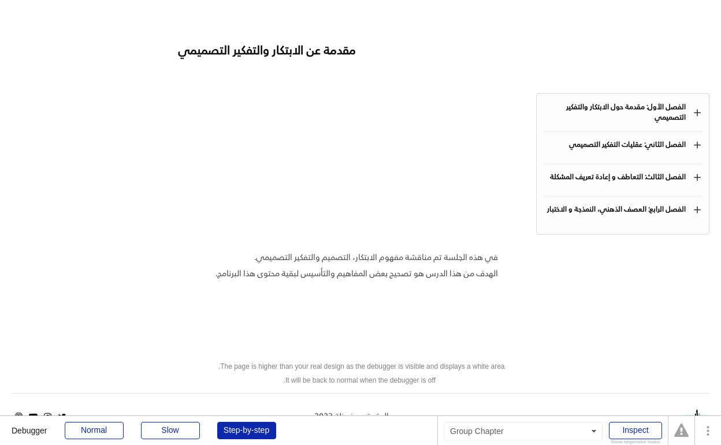
click at [572, 147] on div "الفصل الثاني: عقليات التفكير التصميمي" at bounding box center [614, 145] width 143 height 10
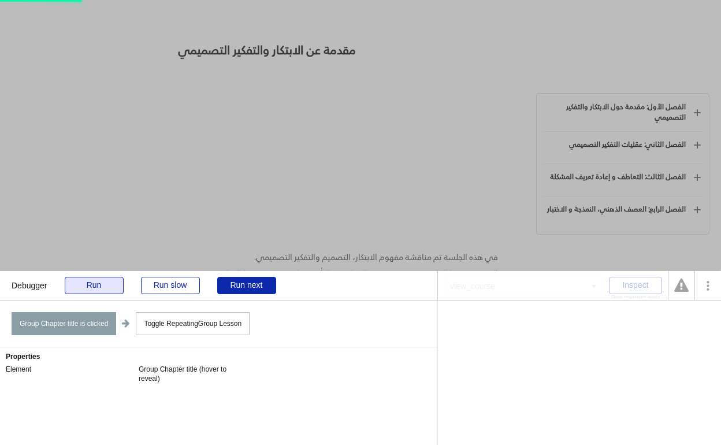
click at [103, 280] on div "Run" at bounding box center [94, 285] width 59 height 17
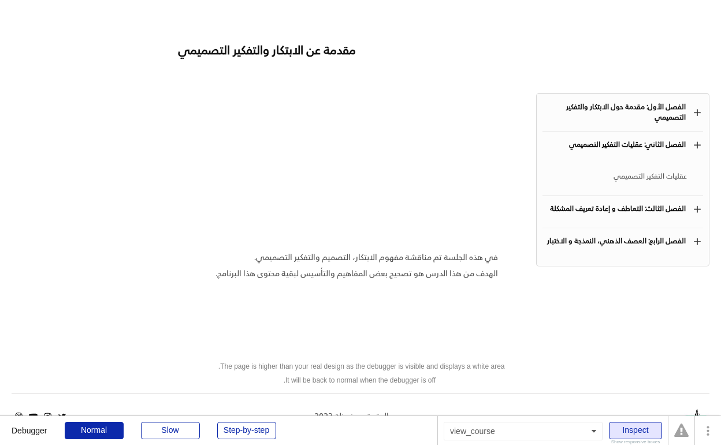
click at [626, 425] on div "Inspect" at bounding box center [635, 430] width 53 height 17
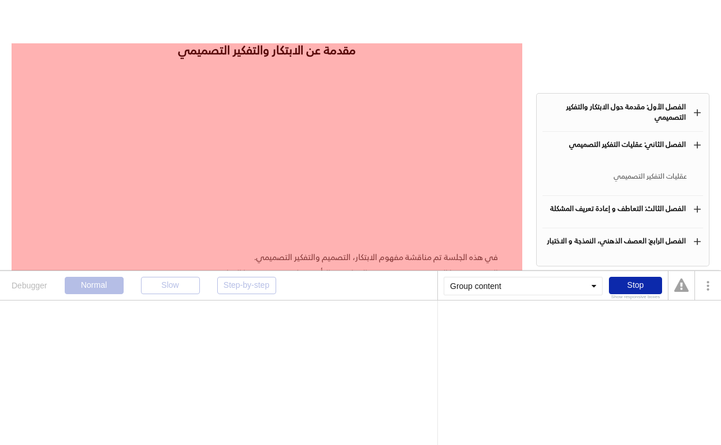
click at [370, 166] on div "في هذه الجلسة تم مناقشة مفهوم الابتكار، التصميم والتفكير التصميمي. الهدف من هذا…" at bounding box center [267, 225] width 462 height 289
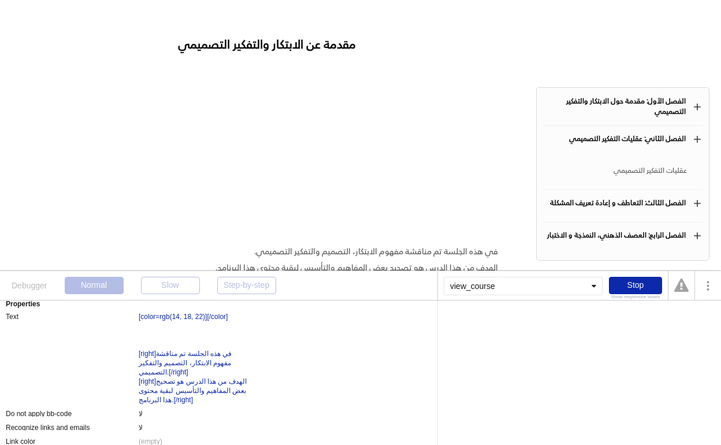
scroll to position [0, 0]
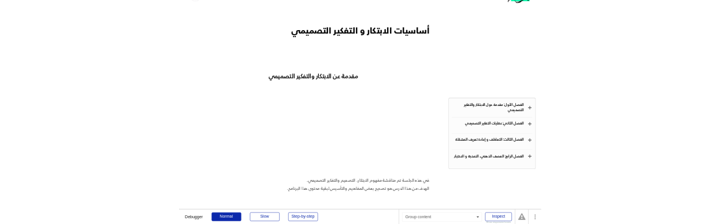
scroll to position [151, 0]
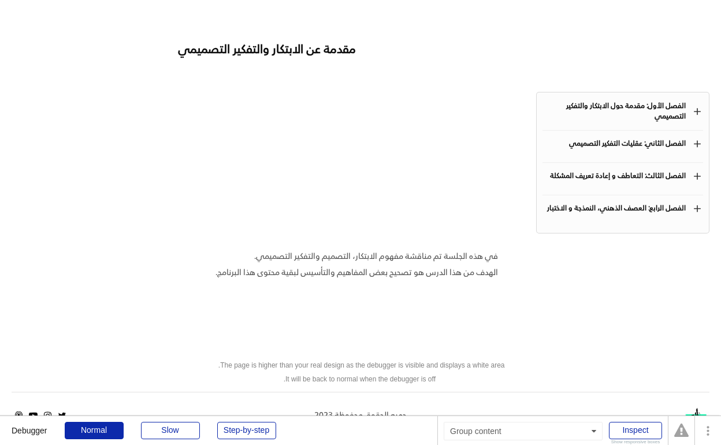
drag, startPoint x: 350, startPoint y: 86, endPoint x: 288, endPoint y: 151, distance: 90.3
click at [288, 151] on div "في هذه الجلسة تم مناقشة مفهوم الابتكار، التصميم والتفكير التصميمي. الهدف من هذا…" at bounding box center [267, 224] width 462 height 289
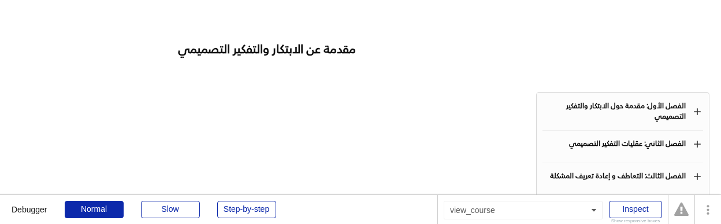
drag, startPoint x: 321, startPoint y: 129, endPoint x: 321, endPoint y: 5, distance: 124.8
click at [136, 56] on div "مقدمة عن الابتكار والتفكير التصميمي في هذه الجلسة تم مناقشة مفهوم الابتكار، الت…" at bounding box center [267, 205] width 462 height 326
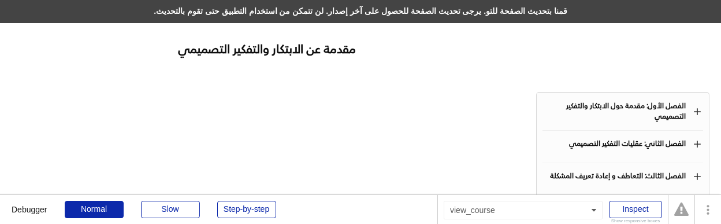
click at [291, 12] on div "قمنا بتحديث الصفحة للتو. يرجى تحديث الصفحة للحصول على آخر إصدار. لن تتمكن من اس…" at bounding box center [360, 11] width 721 height 23
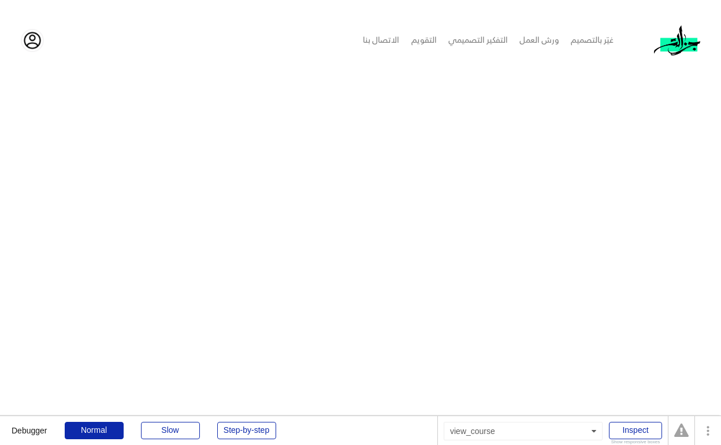
scroll to position [150, 0]
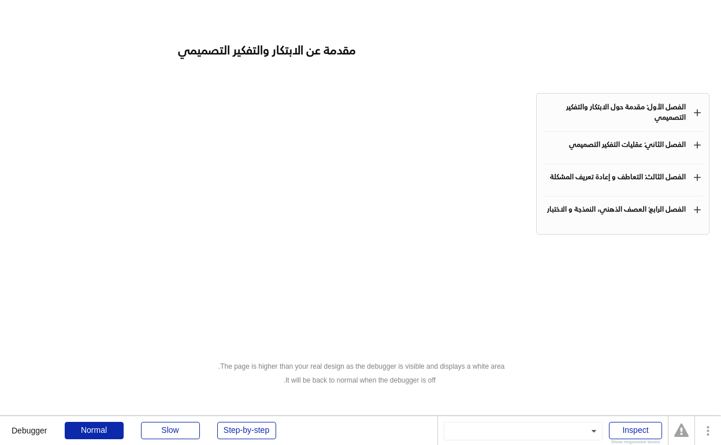
click at [632, 106] on div "الفصل الأول: مقدمة حول الابتكار والتفكير التصميمي" at bounding box center [614, 112] width 143 height 21
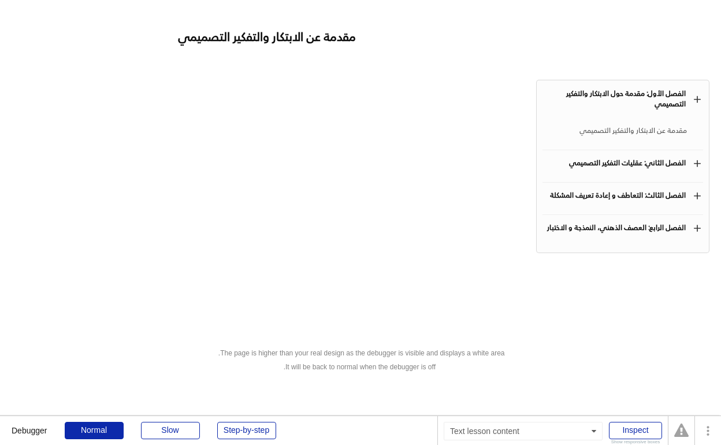
scroll to position [148, 0]
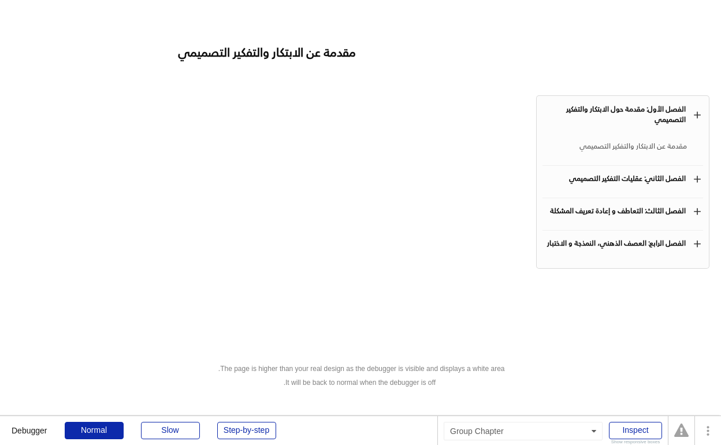
click at [591, 178] on div "الفصل الثاني: عقليات التفكير التصميمي" at bounding box center [614, 179] width 143 height 10
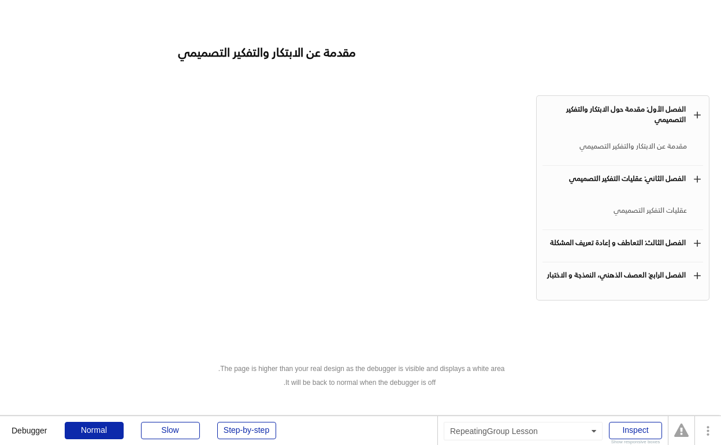
click at [622, 209] on div "عقليات التفكير التصميمي" at bounding box center [615, 211] width 144 height 14
click at [584, 241] on div "الفصل الثالث: التعاطف و إعادة تعريف المشكلة" at bounding box center [614, 243] width 143 height 10
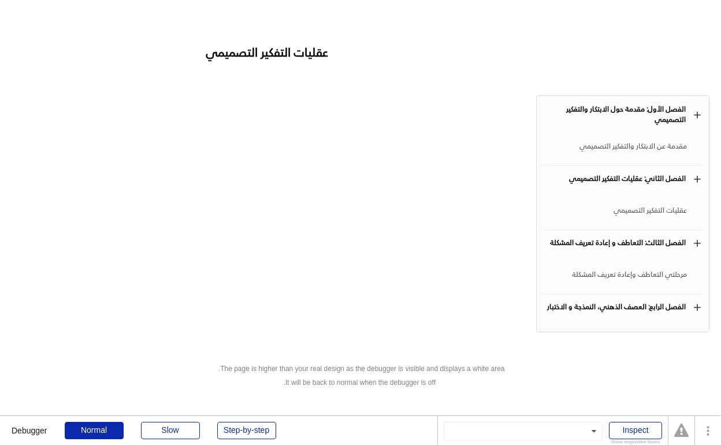
click at [613, 302] on div "الفصل الرابع: العصف الذهني، النمذجة و الاختبار" at bounding box center [614, 307] width 143 height 10
click at [625, 336] on div "مراحل العصف الذهني و النمذجة والاختبار" at bounding box center [615, 339] width 144 height 14
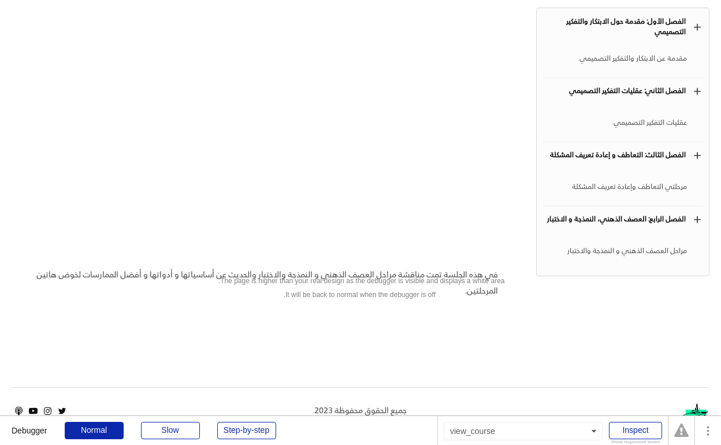
scroll to position [252, 0]
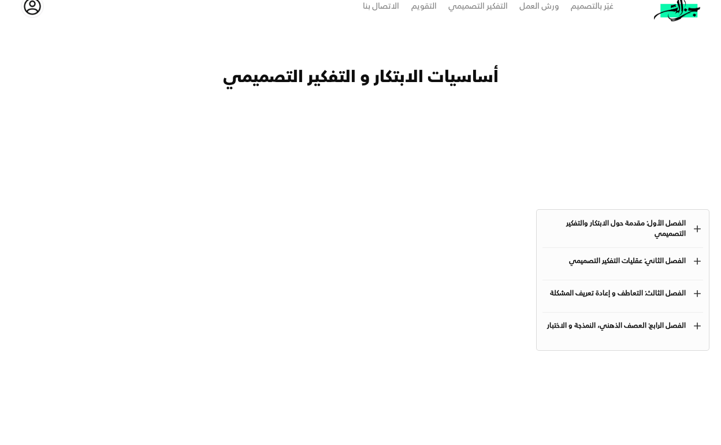
scroll to position [102, 0]
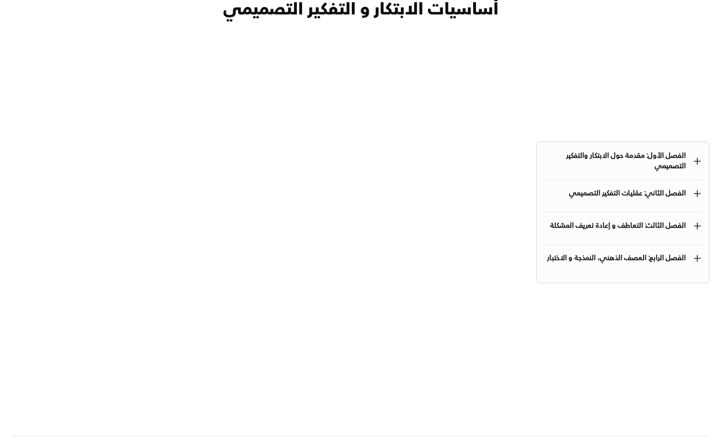
click at [596, 243] on div "add الفصل الثالث: التعاطف و إعادة تعريف المشكلة" at bounding box center [623, 228] width 161 height 32
click at [594, 253] on div "الفصل الرابع: العصف الذهني، النمذجة و الاختبار" at bounding box center [614, 258] width 143 height 10
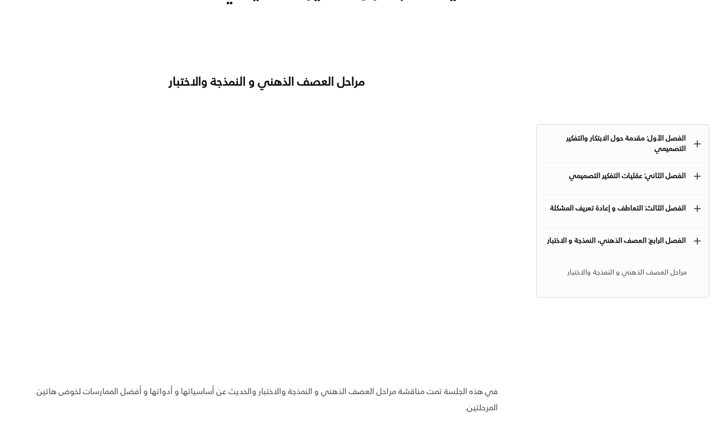
scroll to position [114, 0]
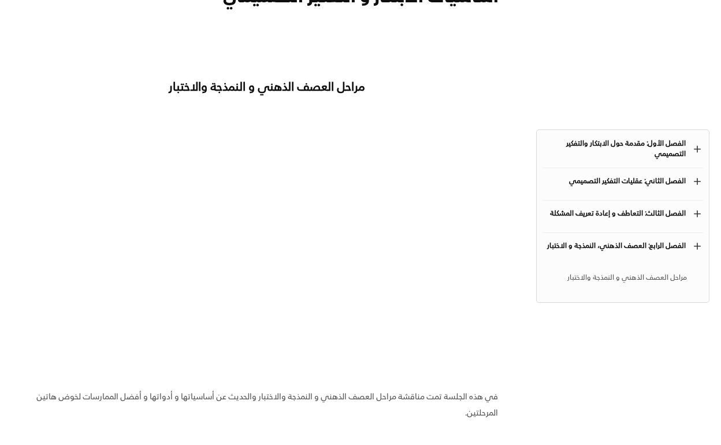
click at [625, 209] on div "الفصل الثالث: التعاطف و إعادة تعريف المشكلة" at bounding box center [614, 214] width 143 height 10
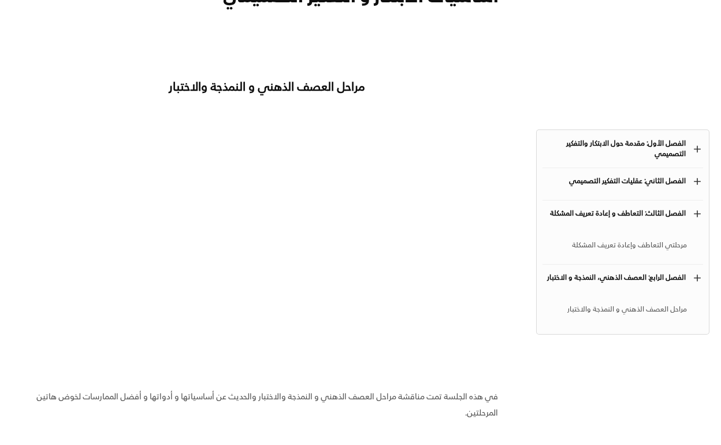
click at [606, 244] on div "مرحلتي التعاطف وإعادة تعريف المشكلة" at bounding box center [615, 246] width 144 height 14
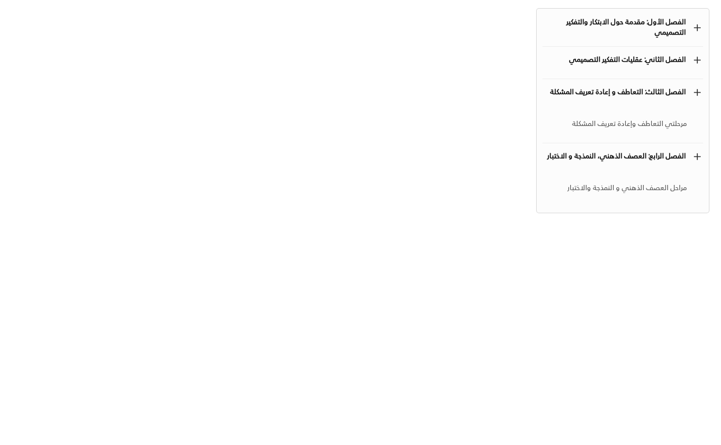
scroll to position [103, 0]
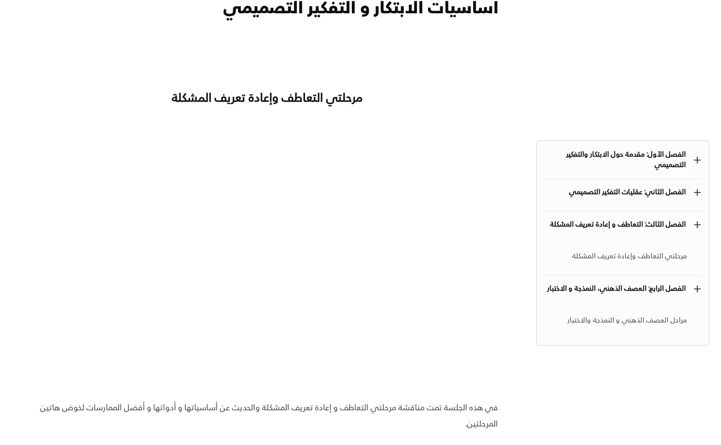
click at [624, 159] on div "الفصل الأول: مقدمة حول الابتكار والتفكير التصميمي" at bounding box center [614, 160] width 143 height 21
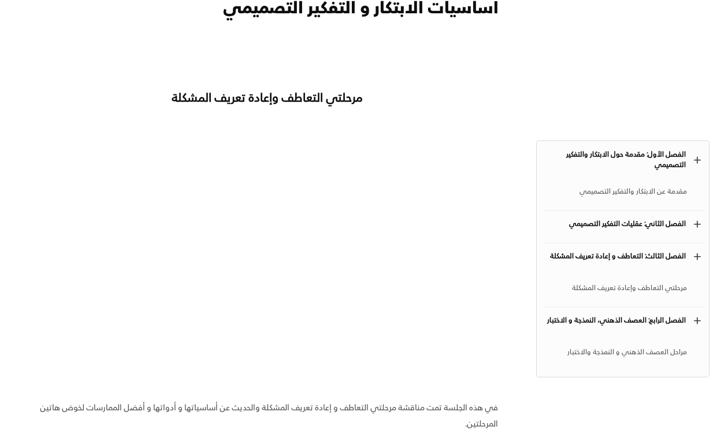
click at [630, 193] on div "مقدمة عن الابتكار والتفكير التصميمي" at bounding box center [615, 192] width 144 height 14
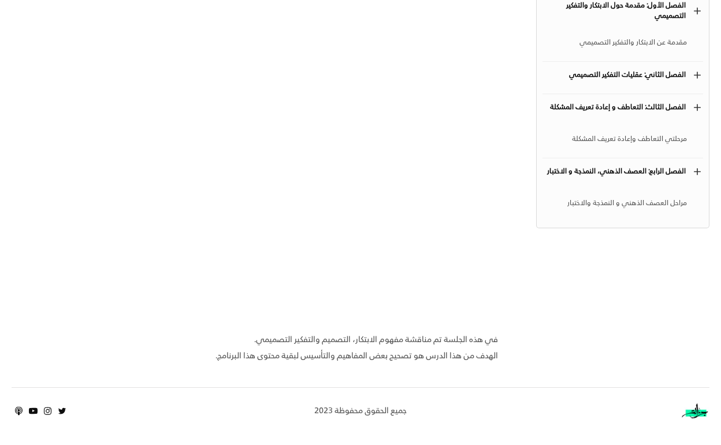
scroll to position [187, 0]
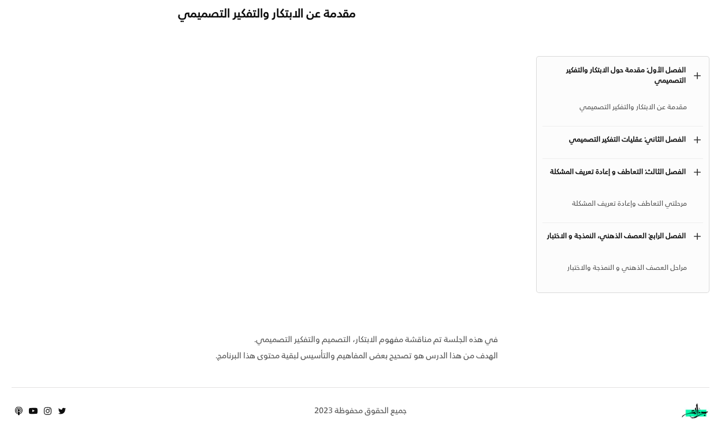
click at [640, 141] on div "الفصل الثاني: عقليات التفكير التصميمي" at bounding box center [614, 140] width 143 height 10
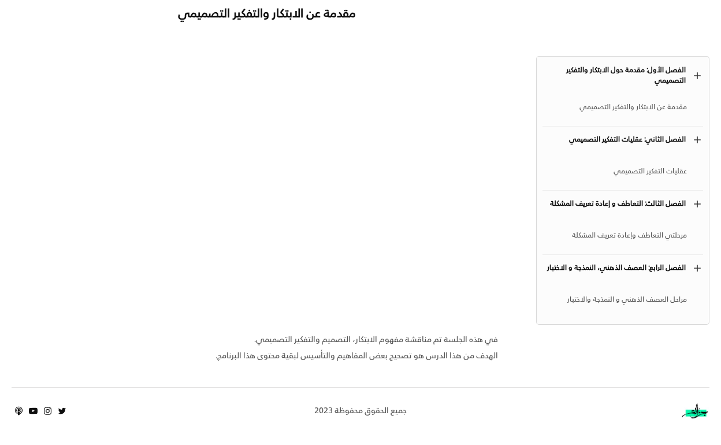
click at [632, 172] on div "عقليات التفكير التصميمي" at bounding box center [615, 172] width 144 height 14
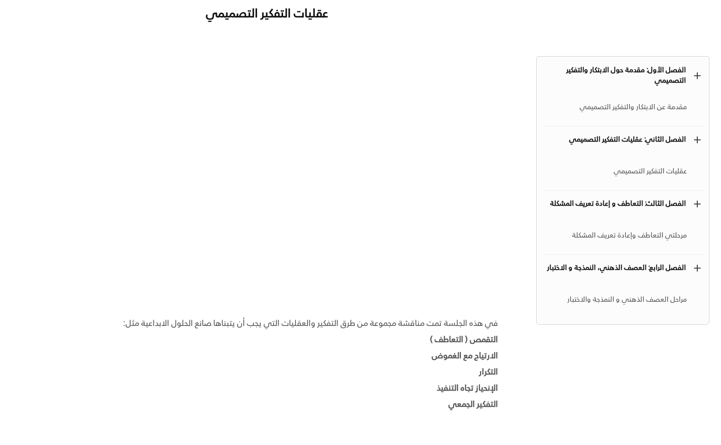
click at [628, 195] on h6 "الفصل الثالث: التعاطف و إعادة تعريف المشكلة" at bounding box center [614, 204] width 143 height 26
click at [628, 197] on h6 "الفصل الثالث: التعاطف و إعادة تعريف المشكلة" at bounding box center [614, 204] width 143 height 26
click at [623, 233] on div "مرحلتي التعاطف وإعادة تعريف المشكلة" at bounding box center [615, 236] width 144 height 14
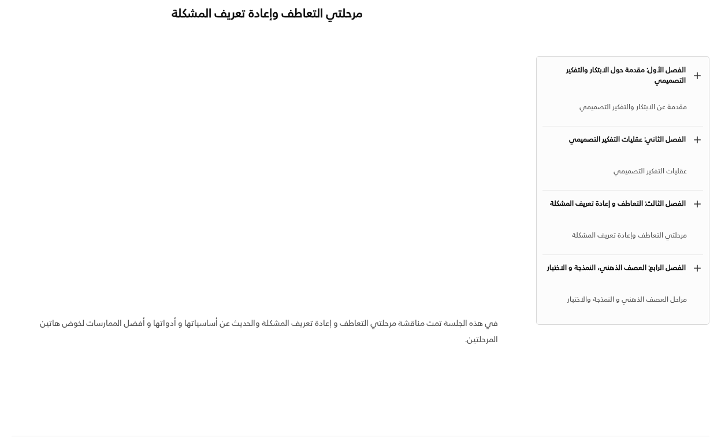
click at [618, 268] on div "الفصل الرابع: العصف الذهني، النمذجة و الاختبار" at bounding box center [614, 268] width 143 height 10
click at [700, 1] on div "أساسيات الابتكار و التفكير التصميمي add الفصل الأول: مقدمة حول الابتكار والتفكي…" at bounding box center [361, 162] width 698 height 502
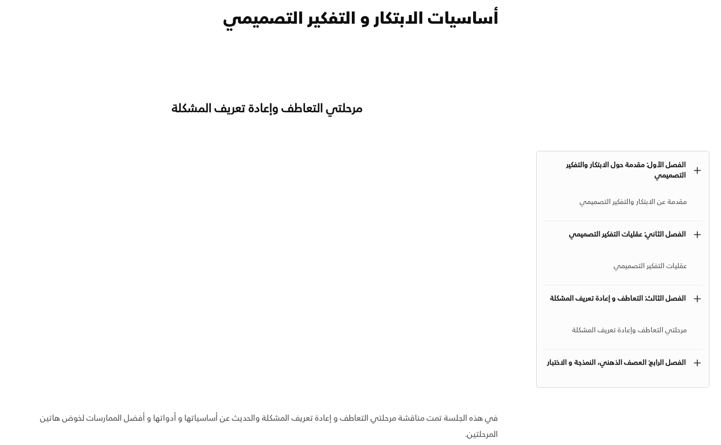
scroll to position [110, 0]
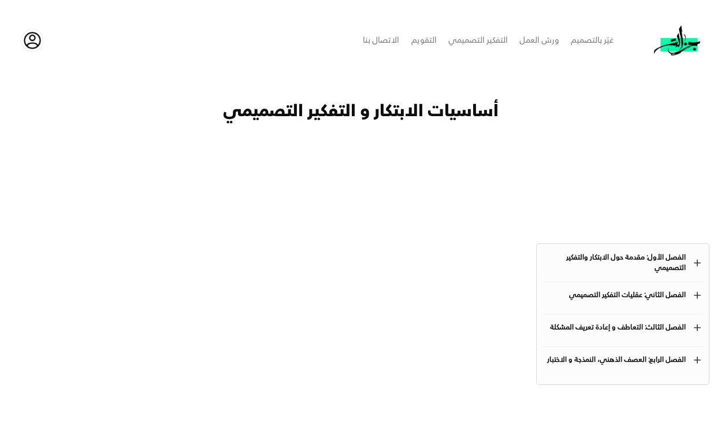
click at [611, 264] on div "الفصل الأول: مقدمة حول الابتكار والتفكير التصميمي" at bounding box center [614, 263] width 143 height 21
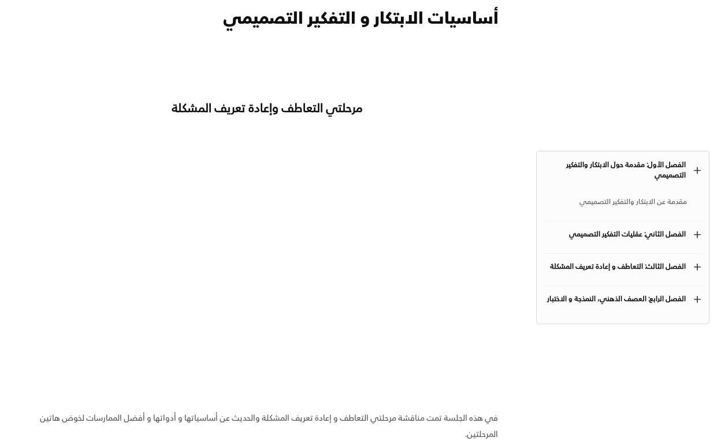
scroll to position [94, 0]
